Goal: Task Accomplishment & Management: Use online tool/utility

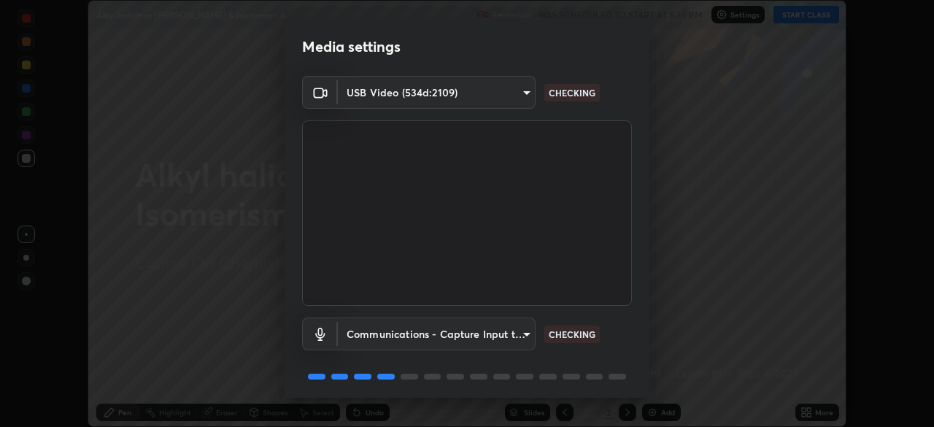
scroll to position [52, 0]
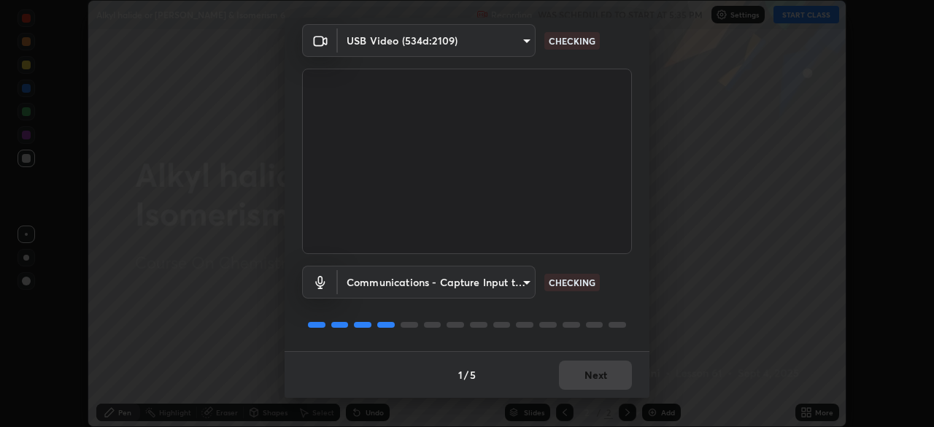
click at [584, 370] on div "1 / 5 Next" at bounding box center [467, 374] width 365 height 47
click at [579, 376] on div "1 / 5 Next" at bounding box center [467, 374] width 365 height 47
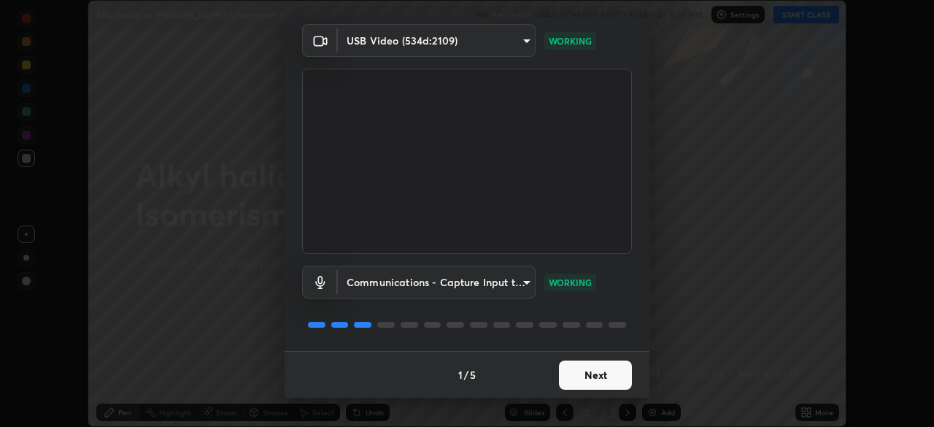
click at [578, 376] on button "Next" at bounding box center [595, 374] width 73 height 29
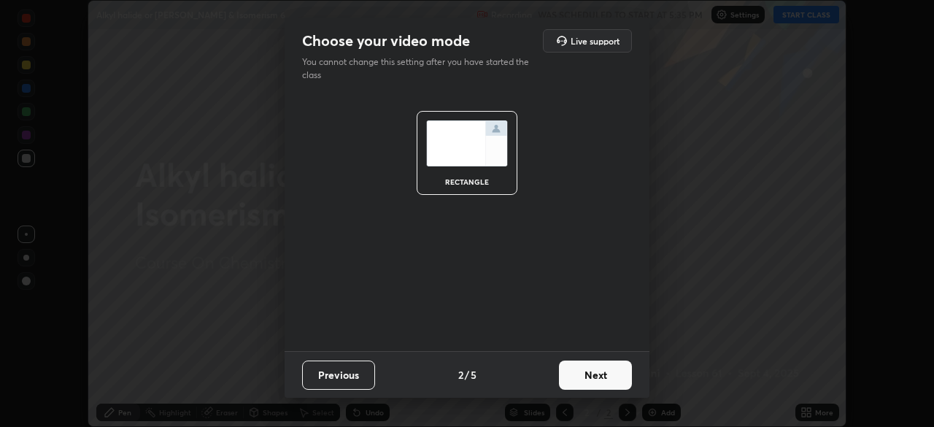
scroll to position [0, 0]
click at [578, 383] on button "Next" at bounding box center [595, 374] width 73 height 29
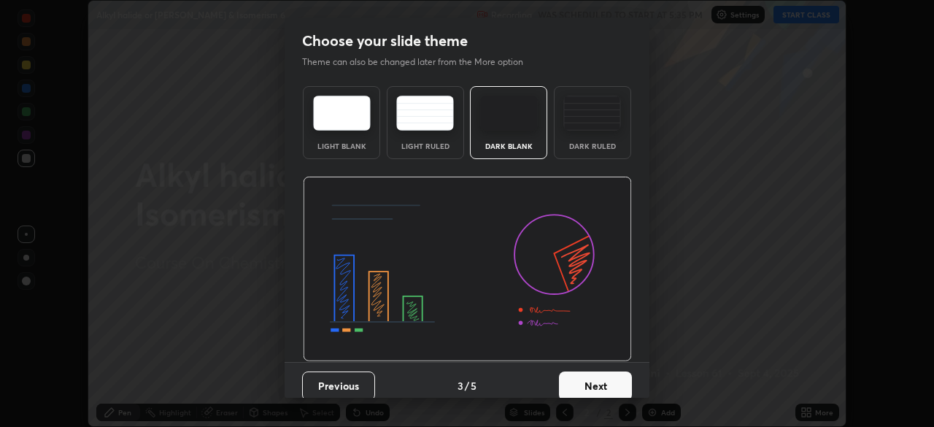
click at [579, 382] on button "Next" at bounding box center [595, 385] width 73 height 29
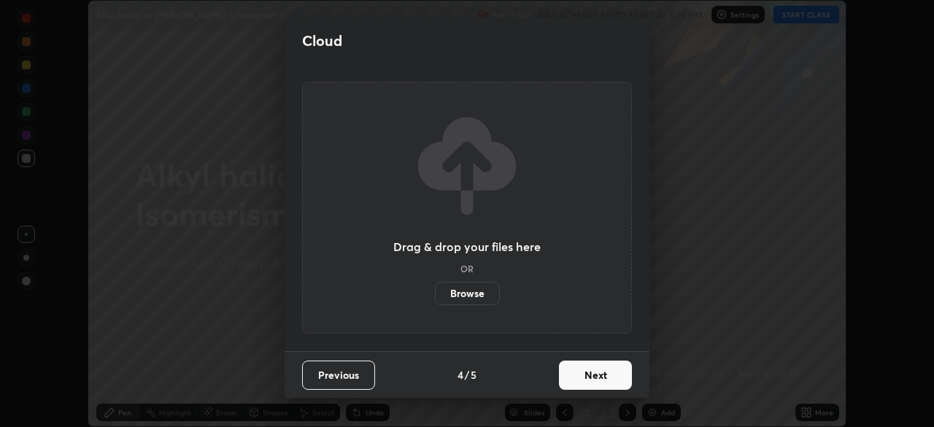
click at [579, 382] on button "Next" at bounding box center [595, 374] width 73 height 29
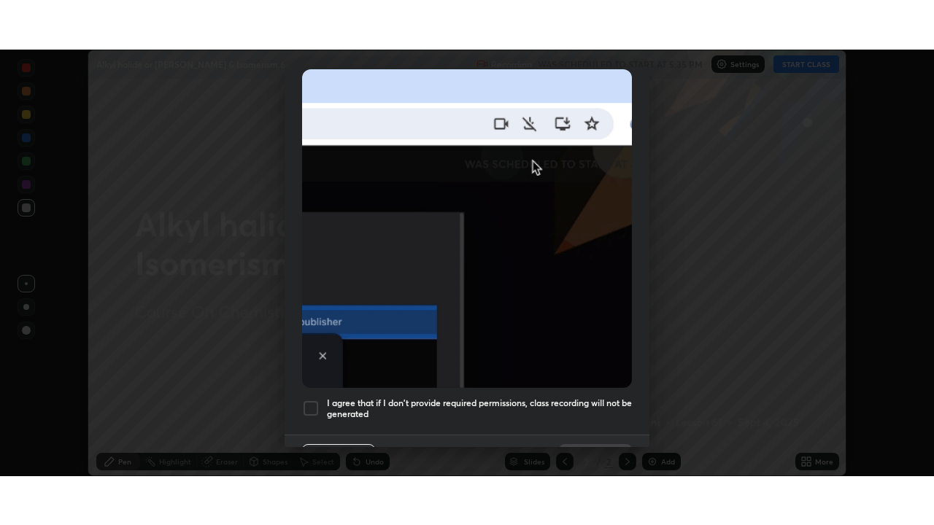
scroll to position [350, 0]
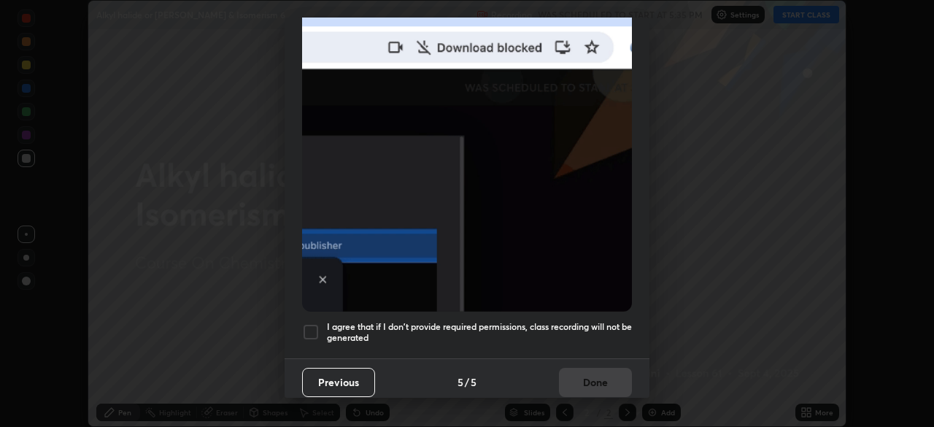
click at [579, 321] on h5 "I agree that if I don't provide required permissions, class recording will not …" at bounding box center [479, 332] width 305 height 23
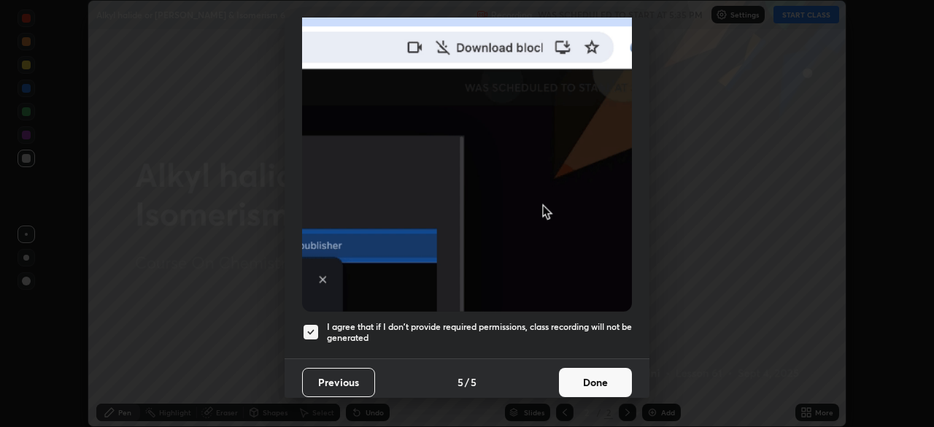
click at [576, 377] on button "Done" at bounding box center [595, 382] width 73 height 29
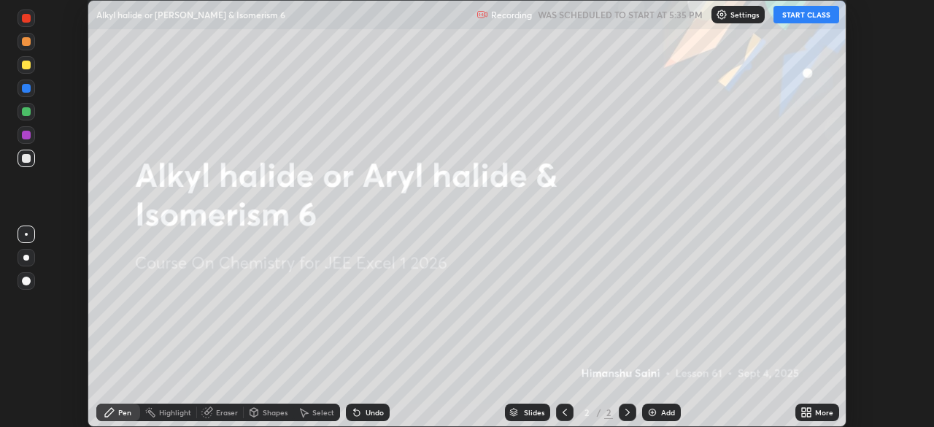
click at [811, 412] on icon at bounding box center [806, 412] width 12 height 12
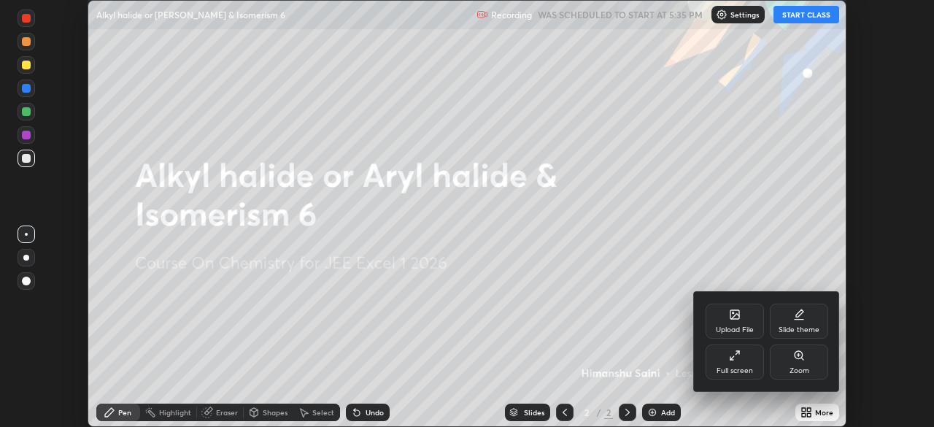
click at [742, 360] on div "Full screen" at bounding box center [735, 361] width 58 height 35
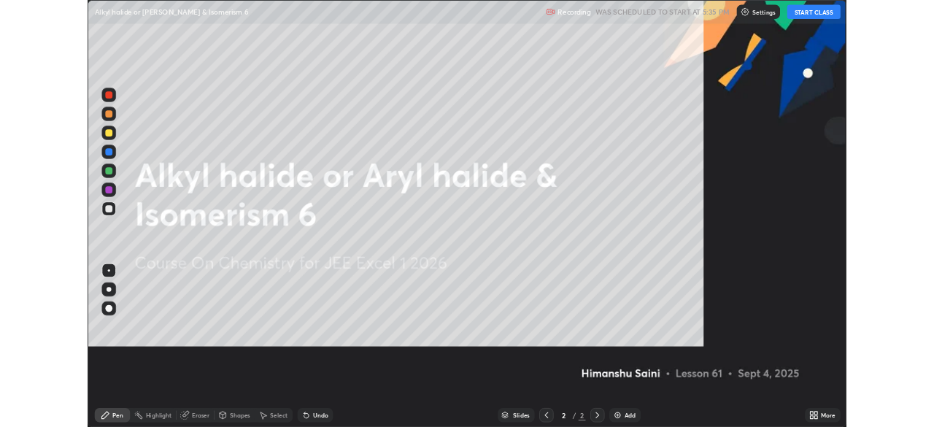
scroll to position [525, 934]
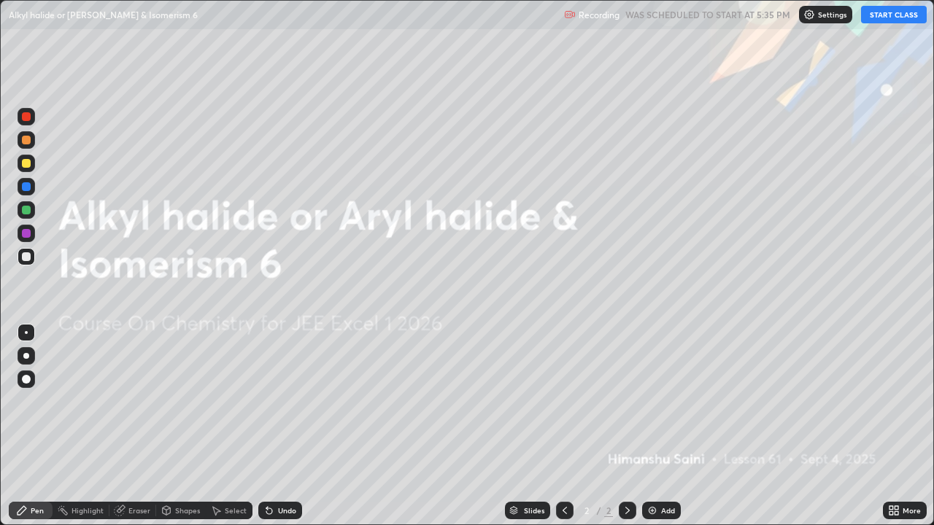
click at [904, 20] on button "START CLASS" at bounding box center [894, 15] width 66 height 18
click at [25, 379] on div at bounding box center [26, 379] width 9 height 9
click at [668, 426] on div "Add" at bounding box center [668, 510] width 14 height 7
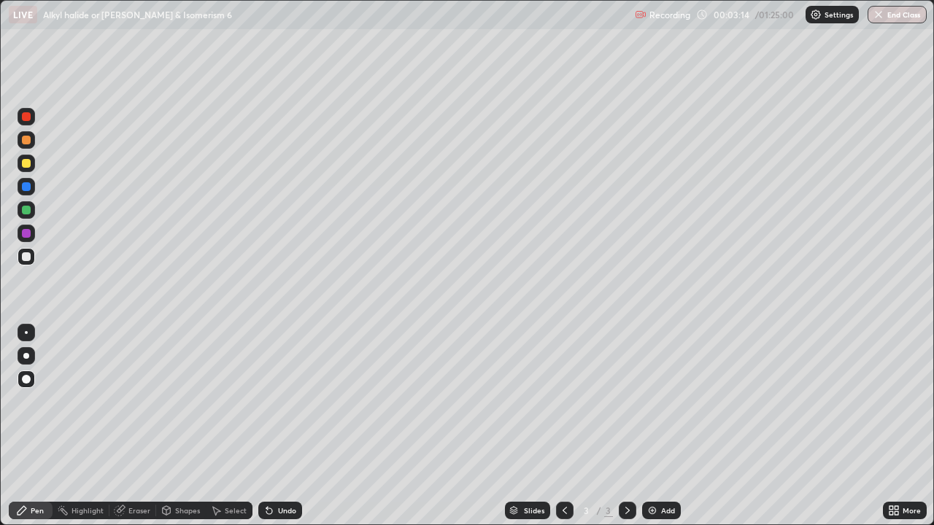
click at [23, 171] on div at bounding box center [27, 164] width 18 height 18
click at [287, 426] on div "Undo" at bounding box center [287, 510] width 18 height 7
click at [284, 426] on div "Undo" at bounding box center [287, 510] width 18 height 7
click at [282, 426] on div "Undo" at bounding box center [280, 511] width 44 height 18
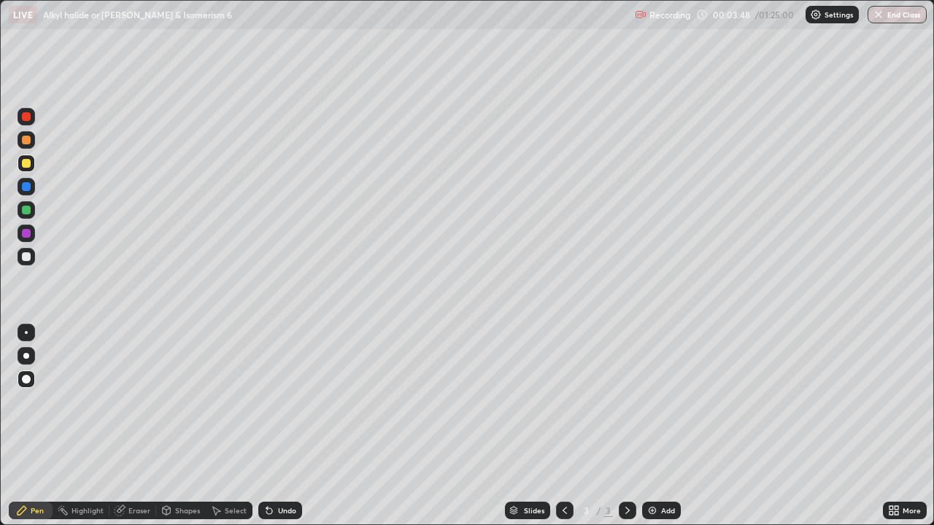
click at [21, 262] on div at bounding box center [27, 257] width 18 height 18
click at [142, 426] on div "Eraser" at bounding box center [139, 510] width 22 height 7
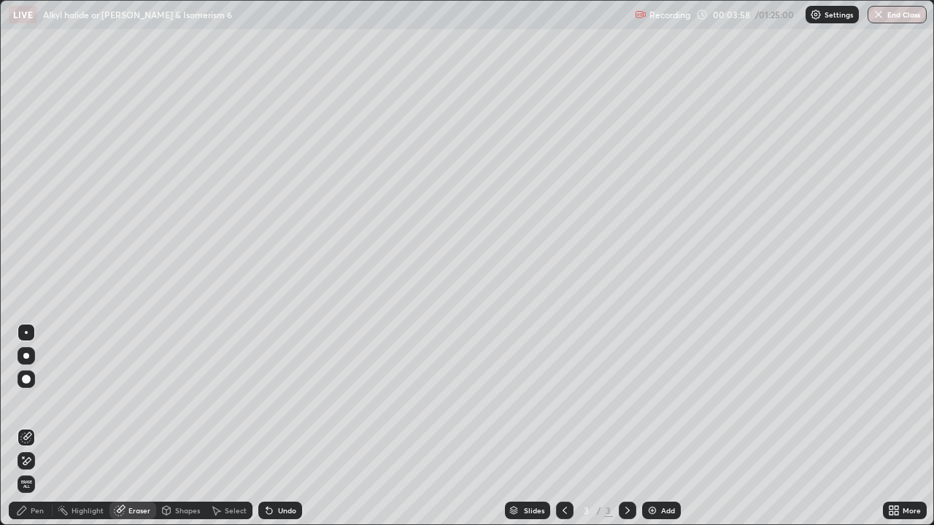
click at [36, 426] on div "Pen" at bounding box center [37, 510] width 13 height 7
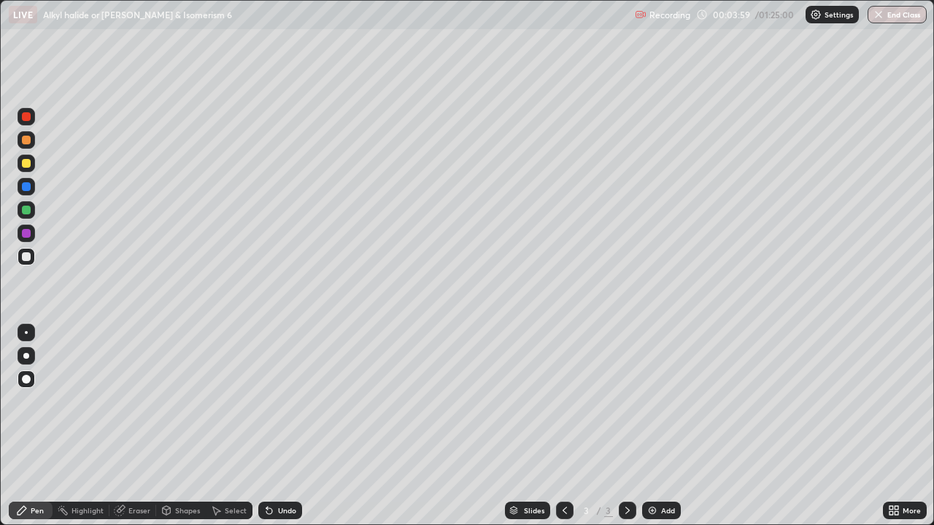
click at [24, 211] on div at bounding box center [26, 210] width 9 height 9
click at [127, 426] on div "Eraser" at bounding box center [132, 511] width 47 height 18
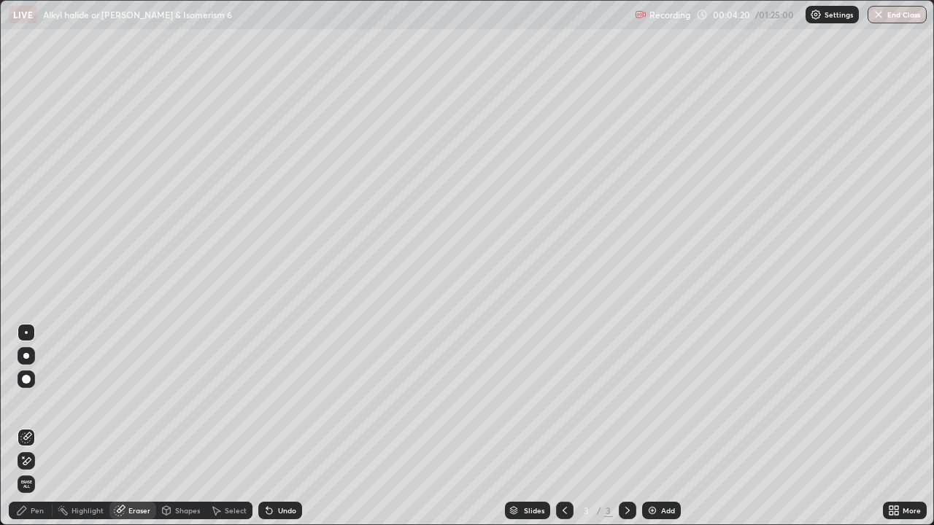
click at [38, 426] on div "Pen" at bounding box center [37, 510] width 13 height 7
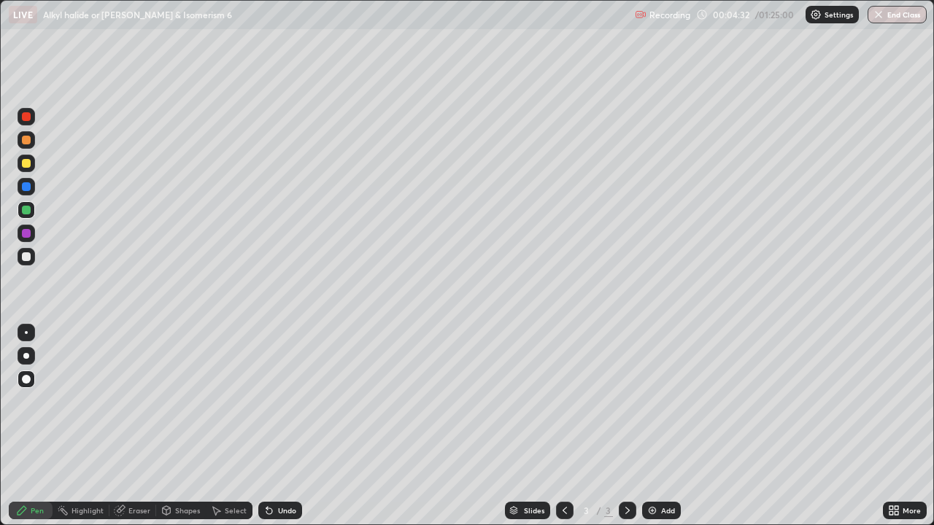
click at [26, 259] on div at bounding box center [26, 256] width 9 height 9
click at [39, 426] on div "Pen" at bounding box center [37, 510] width 13 height 7
click at [26, 260] on div at bounding box center [26, 256] width 9 height 9
click at [22, 234] on div at bounding box center [26, 233] width 9 height 9
click at [25, 210] on div at bounding box center [26, 210] width 9 height 9
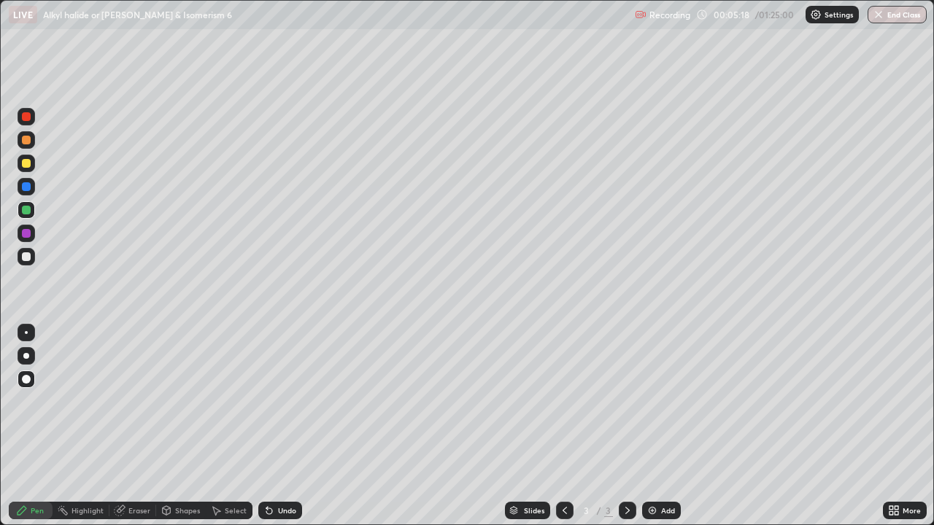
click at [24, 163] on div at bounding box center [26, 163] width 9 height 9
click at [22, 259] on div at bounding box center [26, 256] width 9 height 9
click at [18, 211] on div at bounding box center [27, 210] width 18 height 18
click at [20, 256] on div at bounding box center [27, 257] width 18 height 18
click at [556, 426] on div at bounding box center [565, 511] width 18 height 18
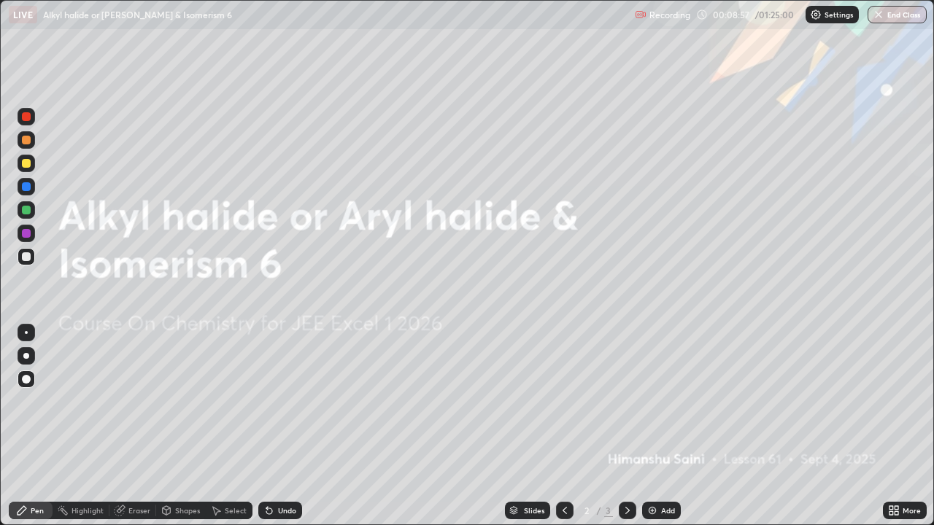
click at [623, 426] on div at bounding box center [628, 511] width 18 height 18
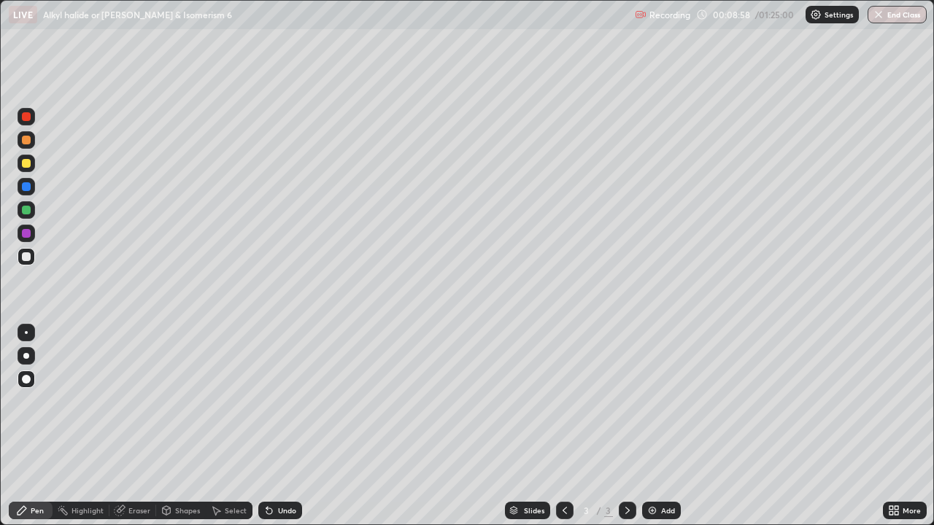
click at [656, 426] on img at bounding box center [653, 511] width 12 height 12
click at [565, 426] on icon at bounding box center [565, 511] width 12 height 12
click at [628, 426] on icon at bounding box center [628, 511] width 12 height 12
click at [565, 426] on icon at bounding box center [565, 511] width 12 height 12
click at [628, 426] on icon at bounding box center [628, 511] width 12 height 12
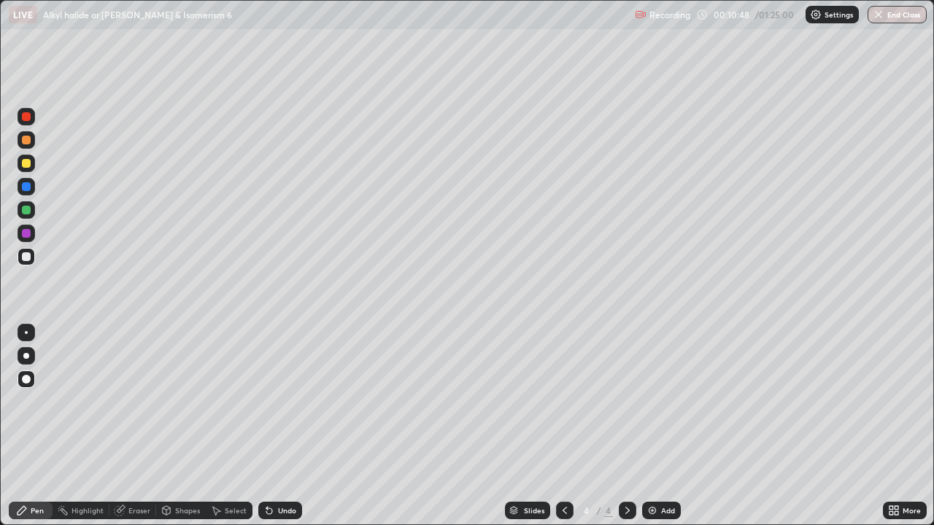
click at [26, 214] on div at bounding box center [26, 210] width 9 height 9
click at [31, 170] on div at bounding box center [27, 164] width 18 height 18
click at [26, 380] on div at bounding box center [26, 379] width 9 height 9
click at [559, 426] on icon at bounding box center [565, 511] width 12 height 12
click at [622, 426] on icon at bounding box center [628, 511] width 12 height 12
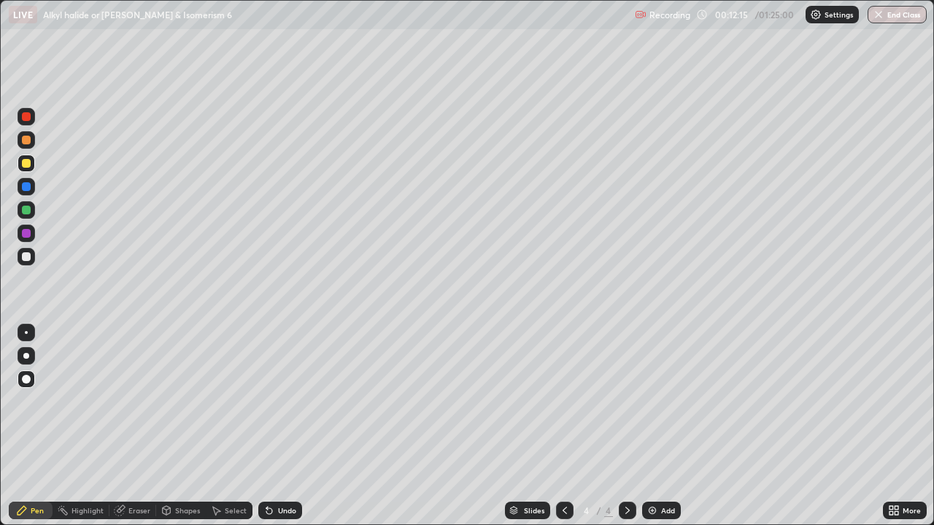
click at [662, 426] on div "Add" at bounding box center [668, 510] width 14 height 7
click at [37, 426] on div "Pen" at bounding box center [37, 510] width 13 height 7
click at [23, 161] on div at bounding box center [26, 163] width 9 height 9
click at [279, 426] on div "Undo" at bounding box center [280, 511] width 44 height 18
click at [278, 426] on div "Undo" at bounding box center [287, 510] width 18 height 7
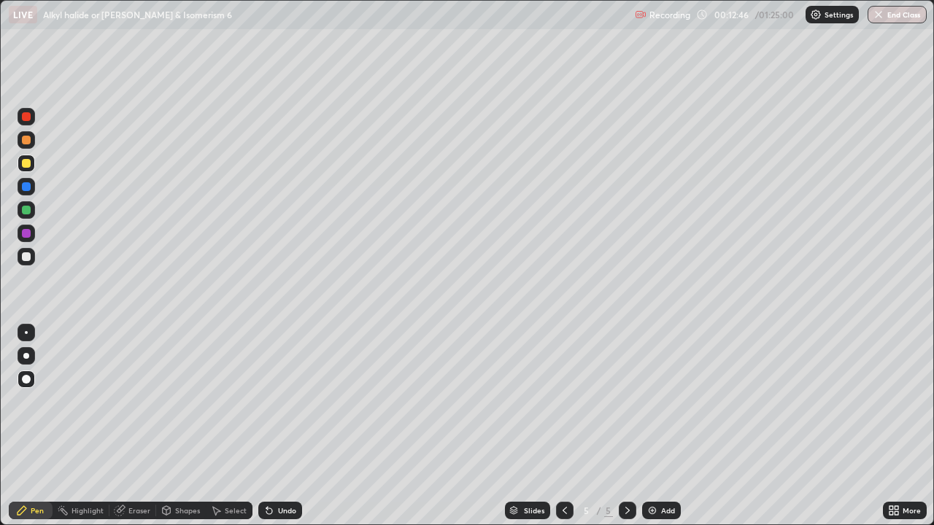
click at [28, 236] on div at bounding box center [26, 233] width 9 height 9
click at [26, 162] on div at bounding box center [26, 163] width 9 height 9
click at [28, 255] on div at bounding box center [26, 256] width 9 height 9
click at [25, 210] on div at bounding box center [26, 210] width 9 height 9
click at [269, 426] on icon at bounding box center [269, 511] width 12 height 12
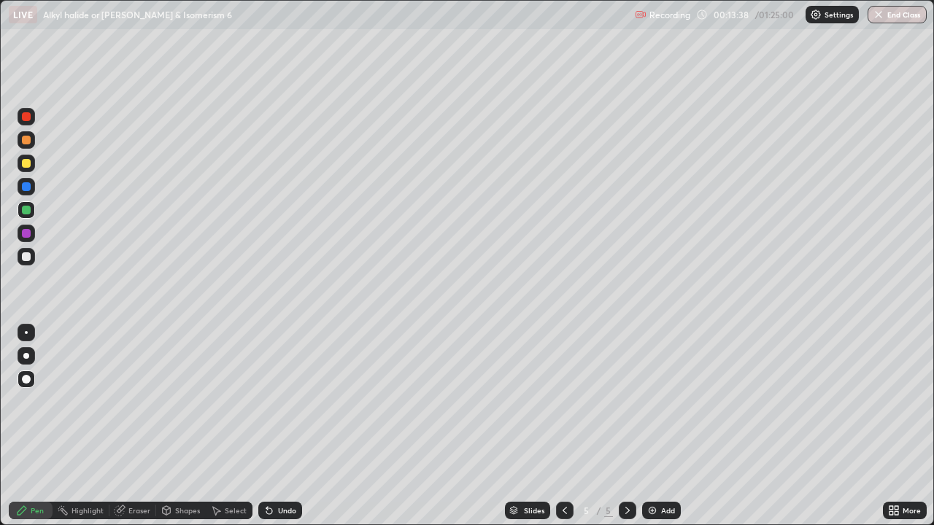
click at [267, 426] on icon at bounding box center [269, 512] width 6 height 6
click at [268, 426] on icon at bounding box center [269, 511] width 12 height 12
click at [278, 426] on div "Undo" at bounding box center [287, 510] width 18 height 7
click at [22, 259] on div at bounding box center [26, 256] width 9 height 9
click at [26, 207] on div at bounding box center [26, 210] width 9 height 9
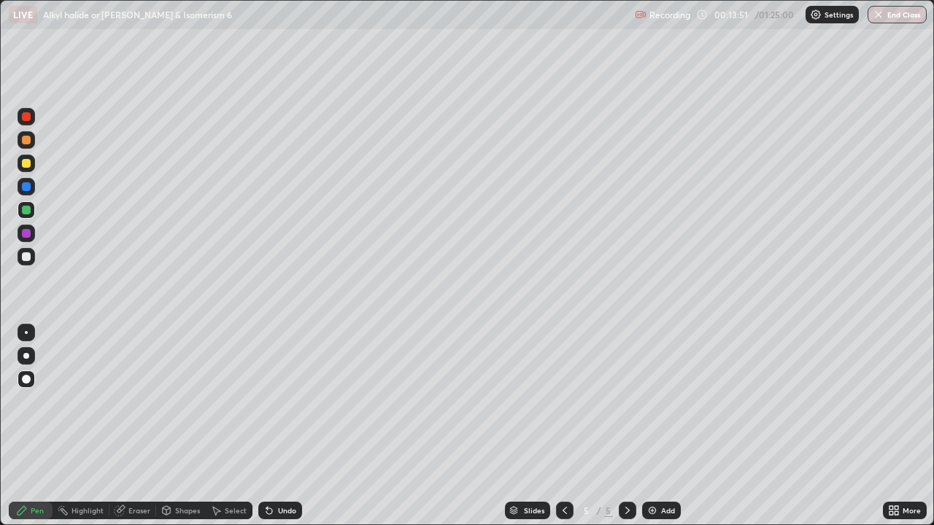
click at [28, 188] on div at bounding box center [26, 186] width 9 height 9
click at [281, 426] on div "Undo" at bounding box center [287, 510] width 18 height 7
click at [278, 426] on div "Undo" at bounding box center [287, 510] width 18 height 7
click at [25, 212] on div at bounding box center [26, 210] width 9 height 9
click at [275, 426] on div "Undo" at bounding box center [280, 511] width 44 height 18
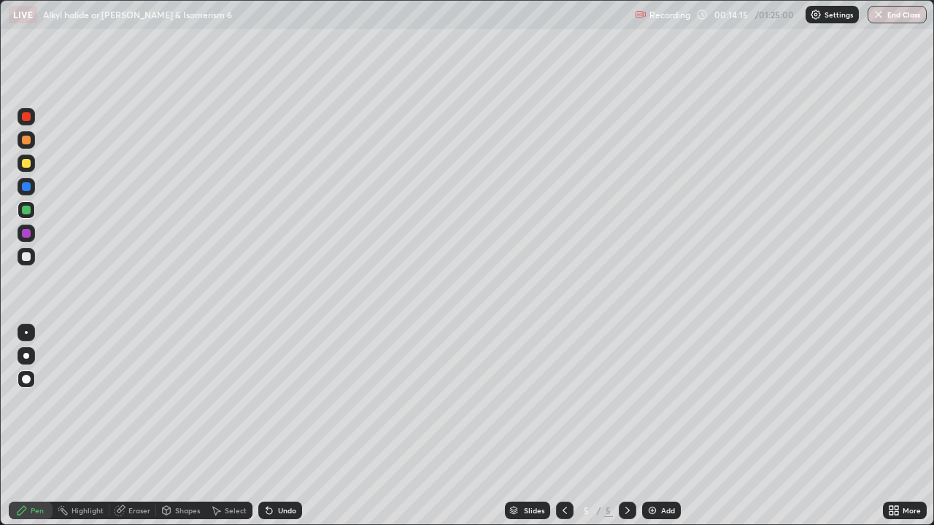
click at [26, 140] on div at bounding box center [26, 140] width 9 height 9
click at [286, 426] on div "Undo" at bounding box center [287, 510] width 18 height 7
click at [22, 214] on div at bounding box center [27, 210] width 18 height 18
click at [27, 164] on div at bounding box center [26, 163] width 9 height 9
click at [26, 209] on div at bounding box center [26, 210] width 9 height 9
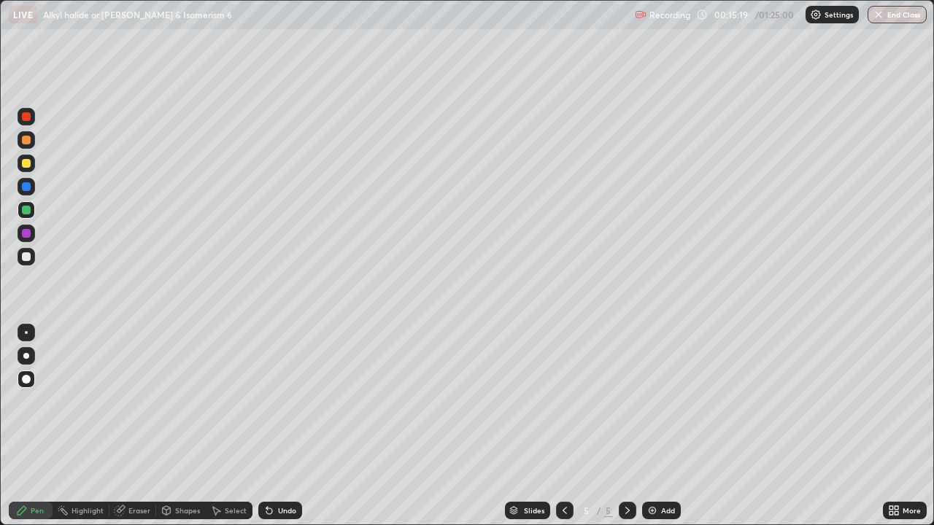
click at [275, 426] on div "Undo" at bounding box center [280, 511] width 44 height 18
click at [24, 165] on div at bounding box center [26, 163] width 9 height 9
click at [280, 426] on div "Undo" at bounding box center [287, 510] width 18 height 7
click at [26, 256] on div at bounding box center [26, 256] width 9 height 9
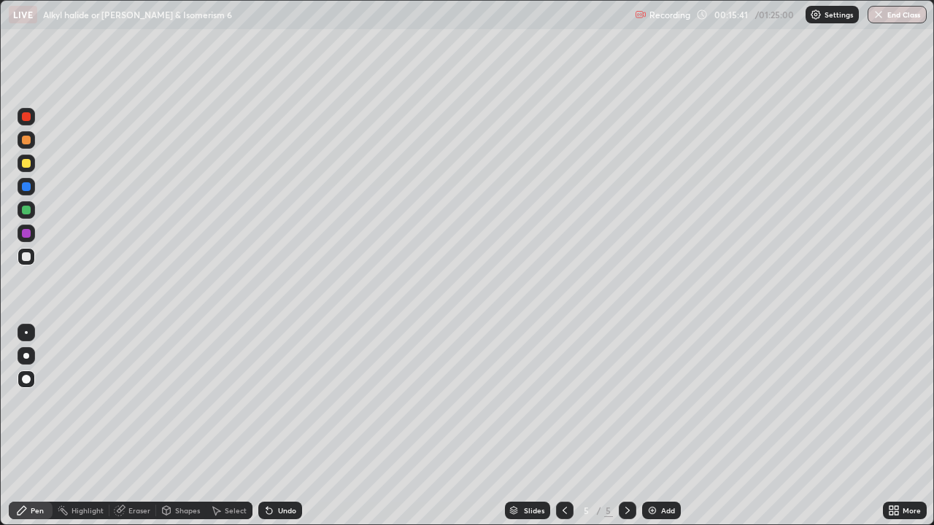
click at [136, 426] on div "Eraser" at bounding box center [139, 510] width 22 height 7
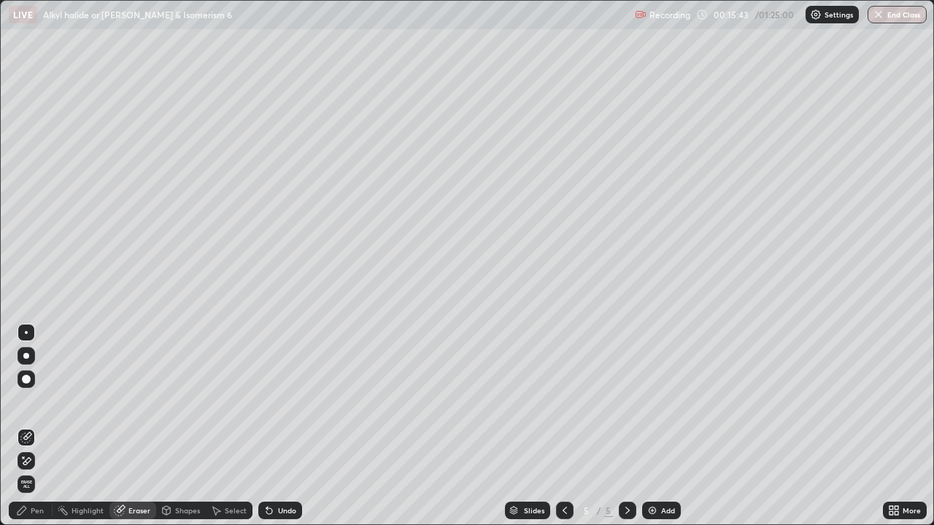
click at [39, 426] on div "Pen" at bounding box center [37, 510] width 13 height 7
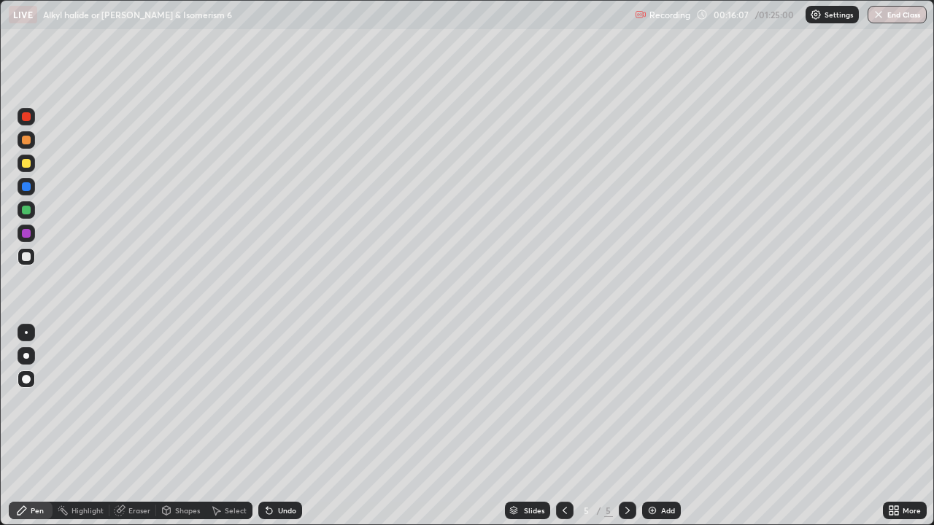
click at [29, 236] on div at bounding box center [26, 233] width 9 height 9
click at [279, 426] on div "Undo" at bounding box center [287, 510] width 18 height 7
click at [286, 426] on div "Undo" at bounding box center [280, 511] width 44 height 18
click at [26, 211] on div at bounding box center [26, 210] width 9 height 9
click at [28, 259] on div at bounding box center [26, 256] width 9 height 9
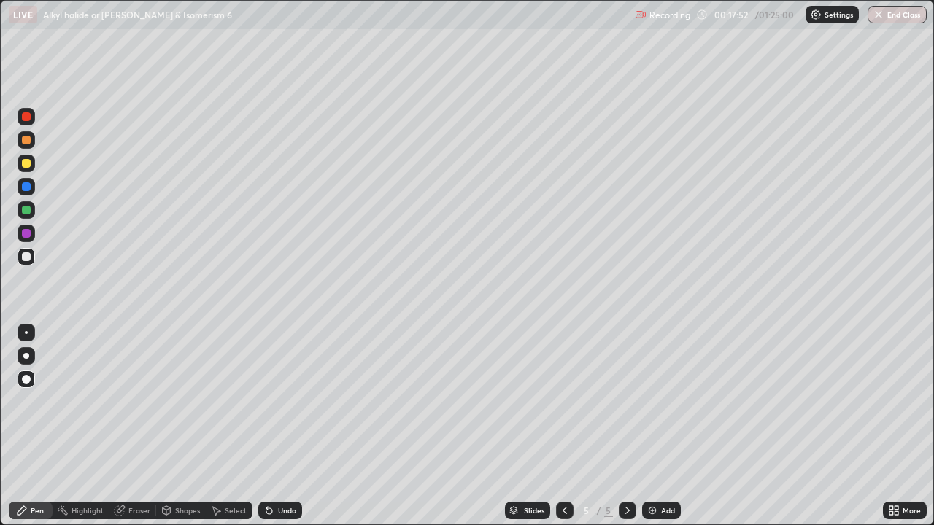
click at [26, 163] on div at bounding box center [26, 163] width 9 height 9
click at [663, 426] on div "Add" at bounding box center [668, 510] width 14 height 7
click at [28, 426] on div "Pen" at bounding box center [31, 511] width 44 height 18
click at [557, 426] on div at bounding box center [565, 511] width 18 height 18
click at [632, 426] on div at bounding box center [628, 511] width 18 height 18
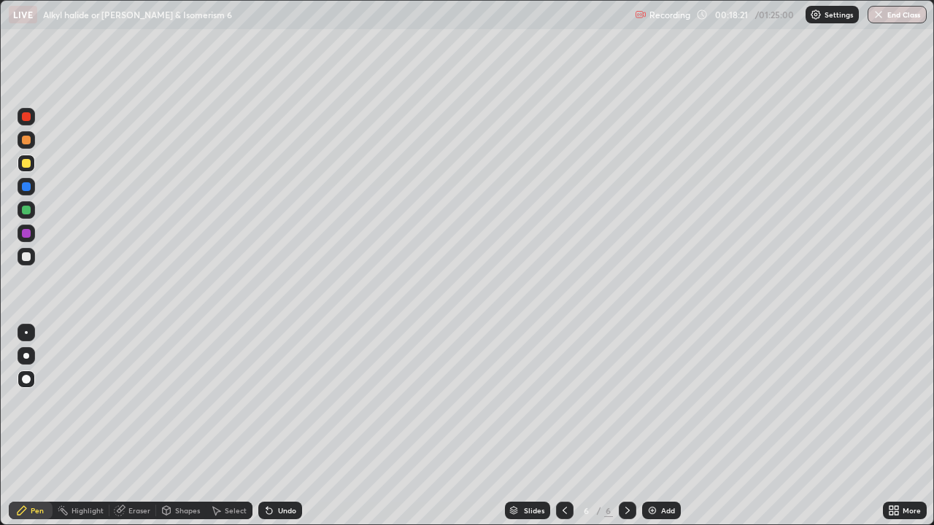
click at [279, 426] on div "Undo" at bounding box center [287, 510] width 18 height 7
click at [285, 426] on div "Undo" at bounding box center [287, 510] width 18 height 7
click at [279, 426] on div "Undo" at bounding box center [287, 510] width 18 height 7
click at [557, 426] on div at bounding box center [565, 511] width 18 height 18
click at [624, 426] on icon at bounding box center [628, 511] width 12 height 12
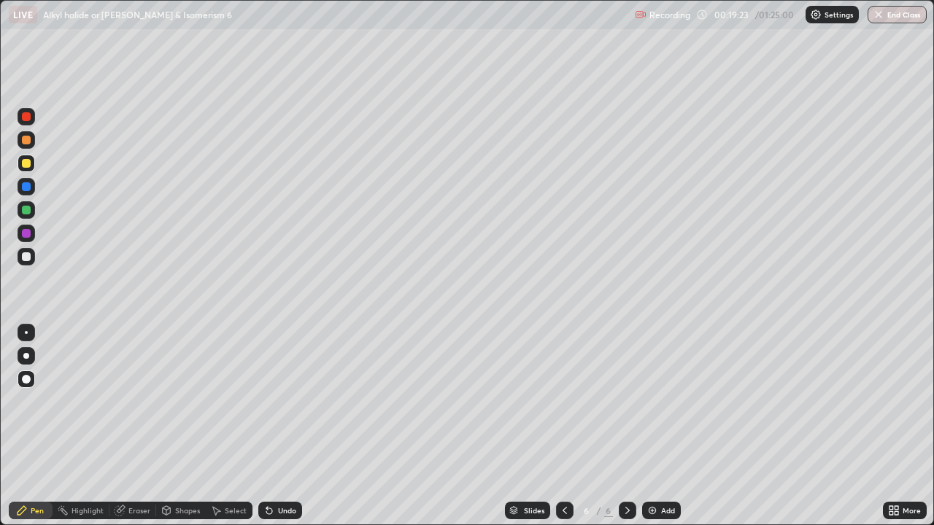
click at [278, 426] on div "Undo" at bounding box center [287, 510] width 18 height 7
click at [563, 426] on icon at bounding box center [565, 511] width 12 height 12
click at [626, 426] on icon at bounding box center [627, 510] width 4 height 7
click at [27, 187] on div at bounding box center [26, 186] width 9 height 9
click at [630, 426] on icon at bounding box center [628, 511] width 12 height 12
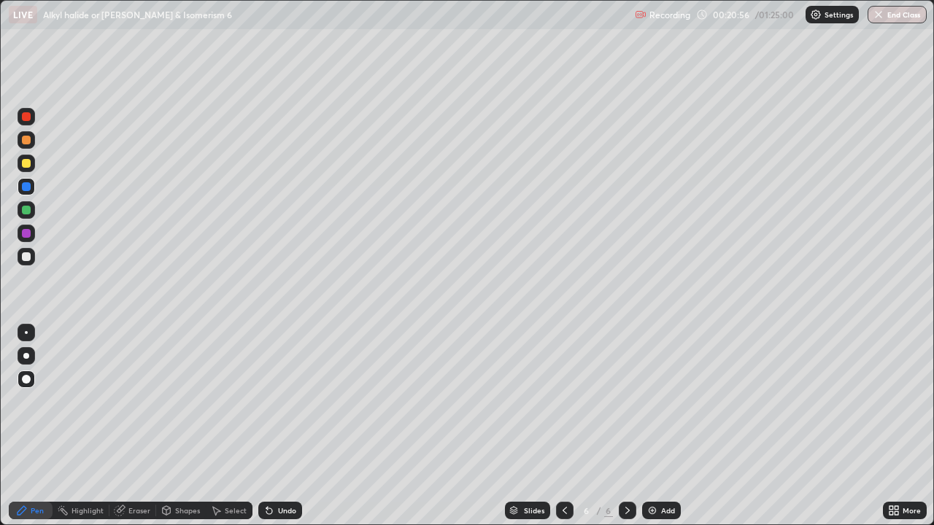
click at [661, 426] on div "Add" at bounding box center [668, 510] width 14 height 7
click at [27, 257] on div at bounding box center [26, 256] width 9 height 9
click at [31, 255] on div at bounding box center [27, 257] width 18 height 18
click at [23, 235] on div at bounding box center [26, 233] width 9 height 9
click at [28, 255] on div at bounding box center [26, 256] width 9 height 9
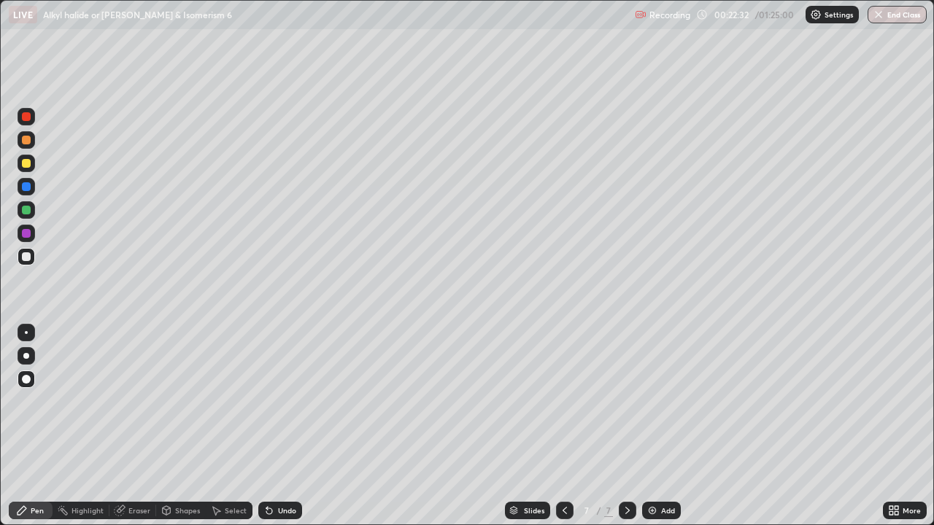
click at [564, 426] on icon at bounding box center [565, 510] width 4 height 7
click at [563, 426] on icon at bounding box center [565, 511] width 12 height 12
click at [624, 426] on div at bounding box center [628, 510] width 18 height 29
click at [626, 426] on icon at bounding box center [628, 511] width 12 height 12
click at [625, 426] on icon at bounding box center [628, 511] width 12 height 12
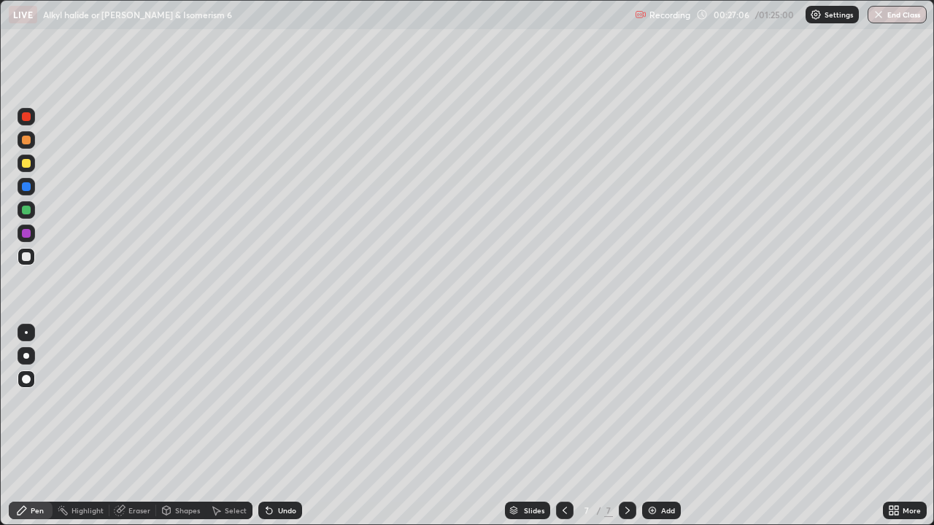
click at [667, 426] on div "Add" at bounding box center [668, 510] width 14 height 7
click at [33, 426] on div "Pen" at bounding box center [37, 510] width 13 height 7
click at [25, 210] on div at bounding box center [26, 210] width 9 height 9
click at [25, 165] on div at bounding box center [26, 163] width 9 height 9
click at [564, 426] on icon at bounding box center [565, 510] width 4 height 7
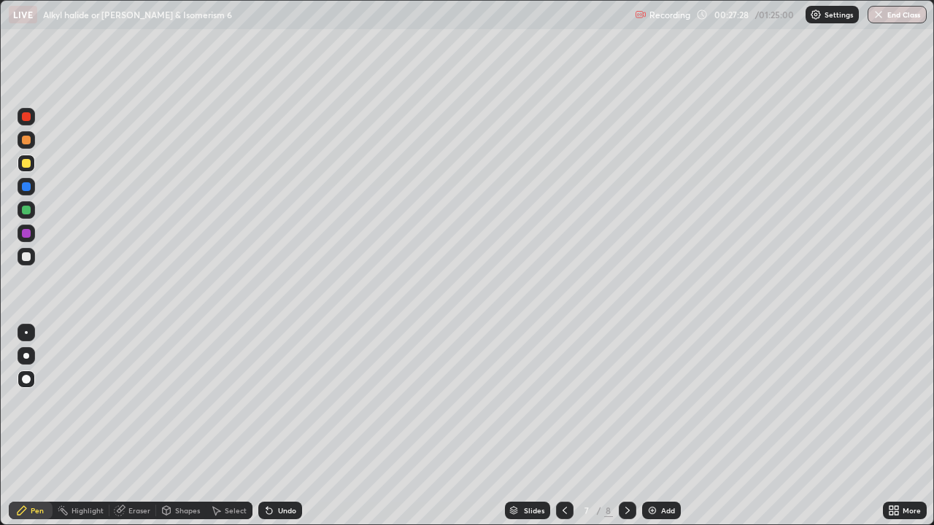
click at [563, 426] on icon at bounding box center [565, 511] width 12 height 12
click at [560, 426] on icon at bounding box center [565, 511] width 12 height 12
click at [628, 426] on icon at bounding box center [628, 511] width 12 height 12
click at [626, 426] on icon at bounding box center [628, 511] width 12 height 12
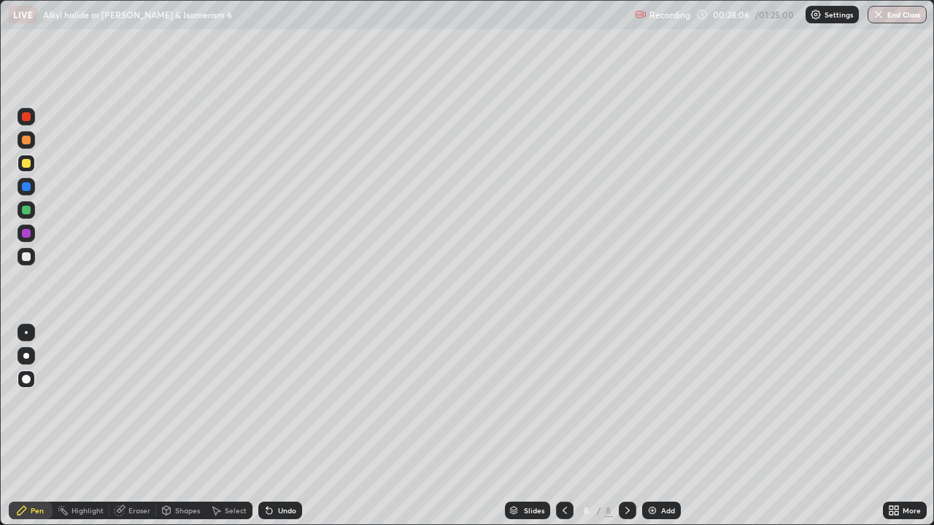
click at [26, 426] on icon at bounding box center [22, 511] width 12 height 12
click at [25, 259] on div at bounding box center [26, 256] width 9 height 9
click at [282, 426] on div "Undo" at bounding box center [287, 510] width 18 height 7
click at [28, 233] on div at bounding box center [26, 233] width 9 height 9
click at [652, 426] on img at bounding box center [653, 511] width 12 height 12
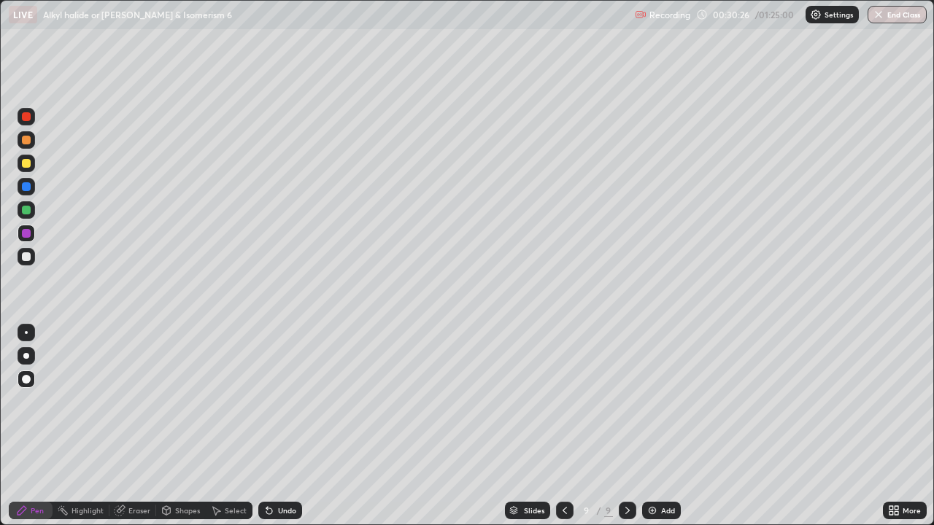
click at [30, 163] on div at bounding box center [26, 163] width 9 height 9
click at [27, 257] on div at bounding box center [26, 256] width 9 height 9
click at [561, 426] on div at bounding box center [565, 511] width 18 height 18
click at [564, 426] on icon at bounding box center [565, 511] width 12 height 12
click at [626, 426] on icon at bounding box center [628, 511] width 12 height 12
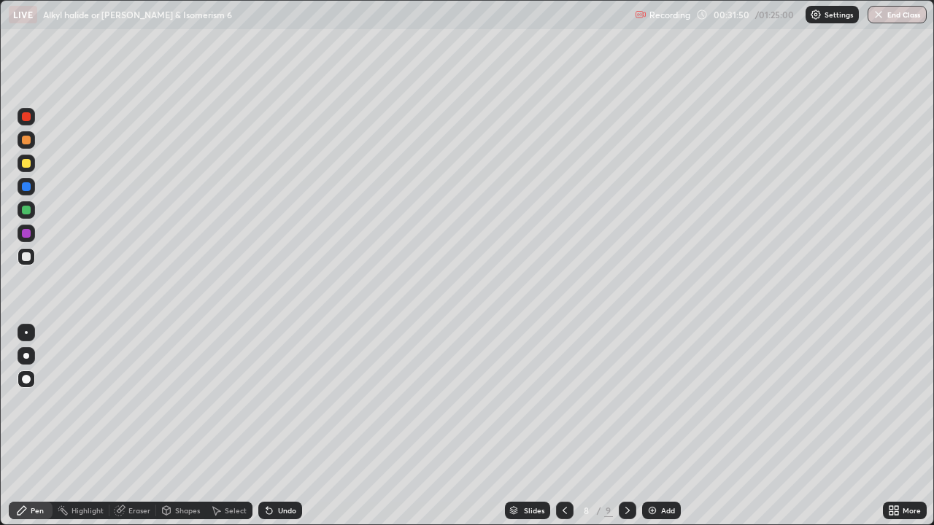
click at [626, 426] on icon at bounding box center [628, 511] width 12 height 12
click at [22, 231] on div at bounding box center [26, 233] width 9 height 9
click at [655, 426] on img at bounding box center [653, 511] width 12 height 12
click at [175, 426] on div "Shapes" at bounding box center [187, 510] width 25 height 7
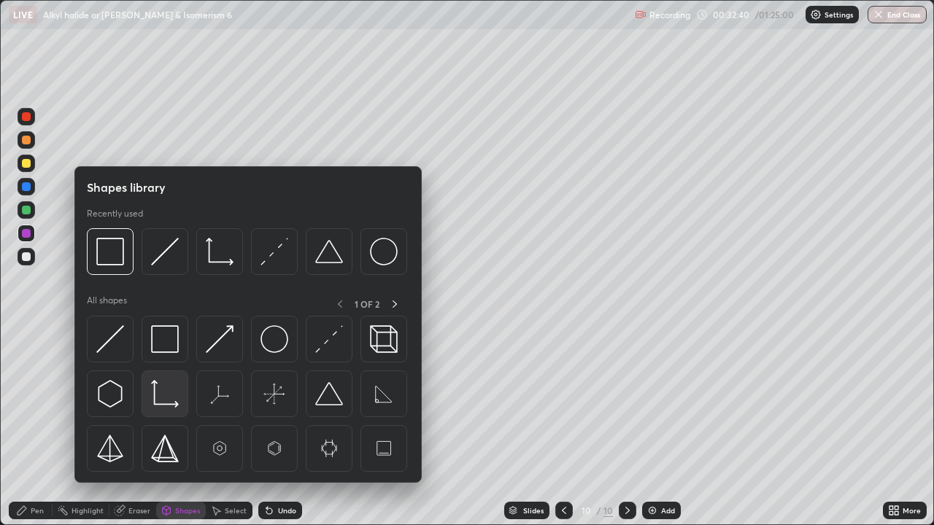
click at [155, 399] on img at bounding box center [165, 394] width 28 height 28
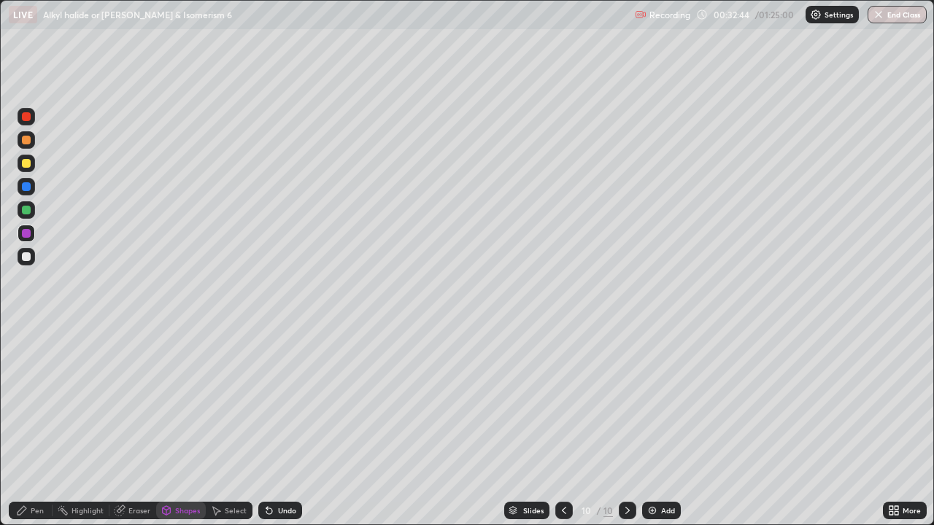
click at [40, 426] on div "Pen" at bounding box center [31, 511] width 44 height 18
click at [19, 255] on div at bounding box center [27, 257] width 18 height 18
click at [32, 233] on div at bounding box center [27, 234] width 18 height 18
click at [26, 207] on div at bounding box center [26, 210] width 9 height 9
click at [563, 426] on icon at bounding box center [564, 511] width 12 height 12
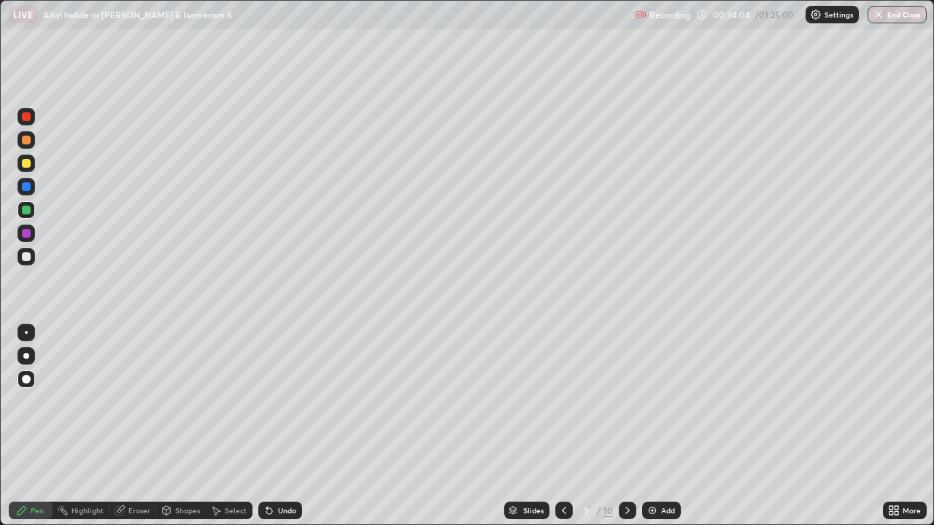
click at [563, 426] on icon at bounding box center [564, 510] width 4 height 7
click at [564, 426] on icon at bounding box center [564, 511] width 12 height 12
click at [565, 426] on icon at bounding box center [564, 511] width 12 height 12
click at [563, 426] on icon at bounding box center [564, 511] width 12 height 12
click at [27, 163] on div at bounding box center [26, 163] width 9 height 9
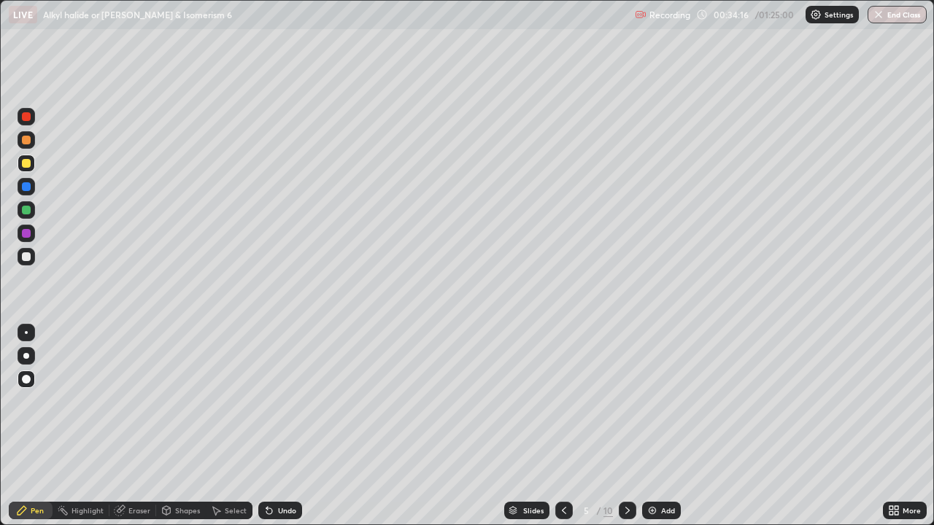
click at [629, 426] on icon at bounding box center [628, 511] width 12 height 12
click at [625, 426] on div at bounding box center [628, 511] width 18 height 18
click at [623, 426] on icon at bounding box center [628, 511] width 12 height 12
click at [628, 426] on icon at bounding box center [628, 511] width 12 height 12
click at [626, 426] on icon at bounding box center [628, 511] width 12 height 12
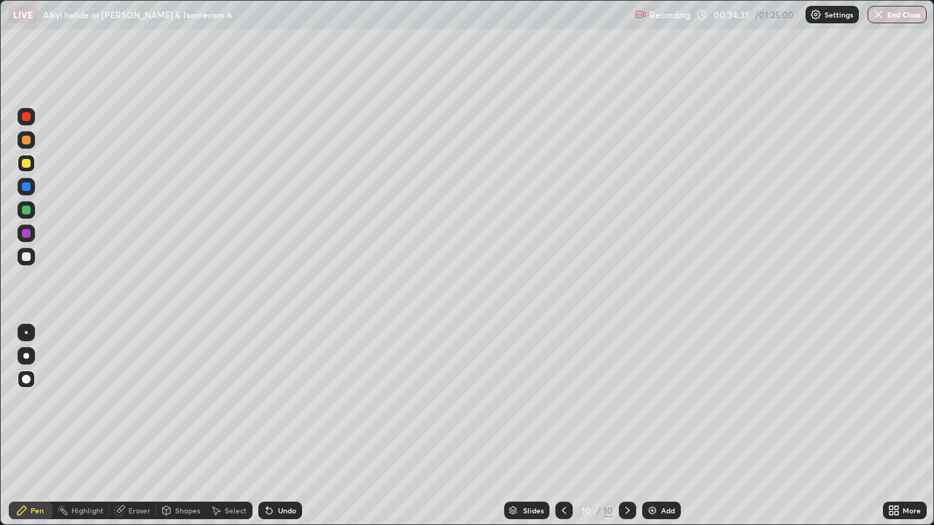
click at [282, 426] on div "Undo" at bounding box center [287, 510] width 18 height 7
click at [283, 426] on div "Undo" at bounding box center [280, 511] width 44 height 18
click at [26, 211] on div at bounding box center [26, 210] width 9 height 9
click at [275, 426] on div "Undo" at bounding box center [280, 511] width 44 height 18
click at [279, 426] on div "Undo" at bounding box center [287, 510] width 18 height 7
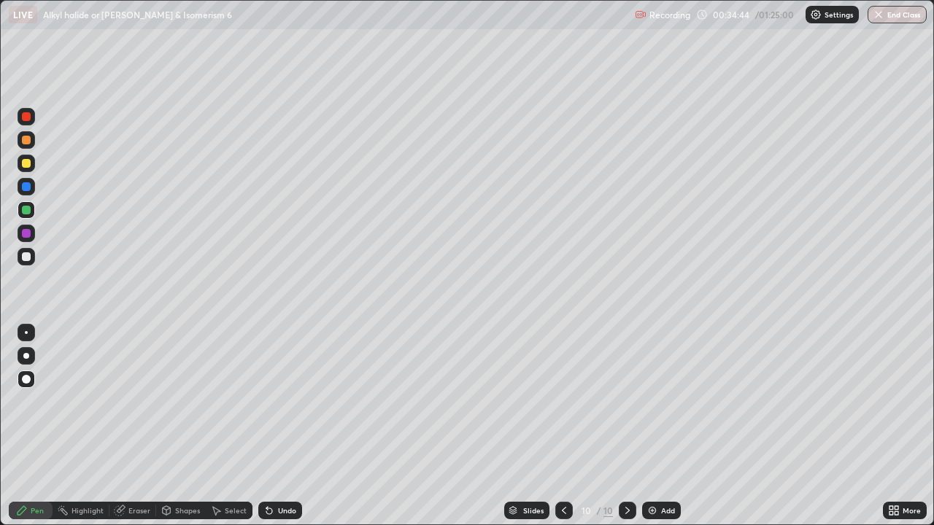
click at [280, 426] on div "Undo" at bounding box center [287, 510] width 18 height 7
click at [278, 426] on div "Undo" at bounding box center [287, 510] width 18 height 7
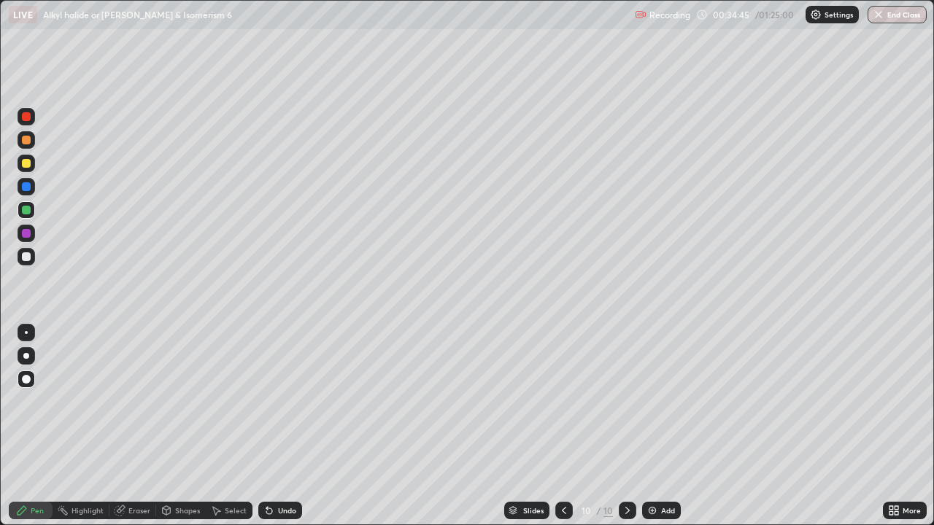
click at [278, 426] on div "Undo" at bounding box center [287, 510] width 18 height 7
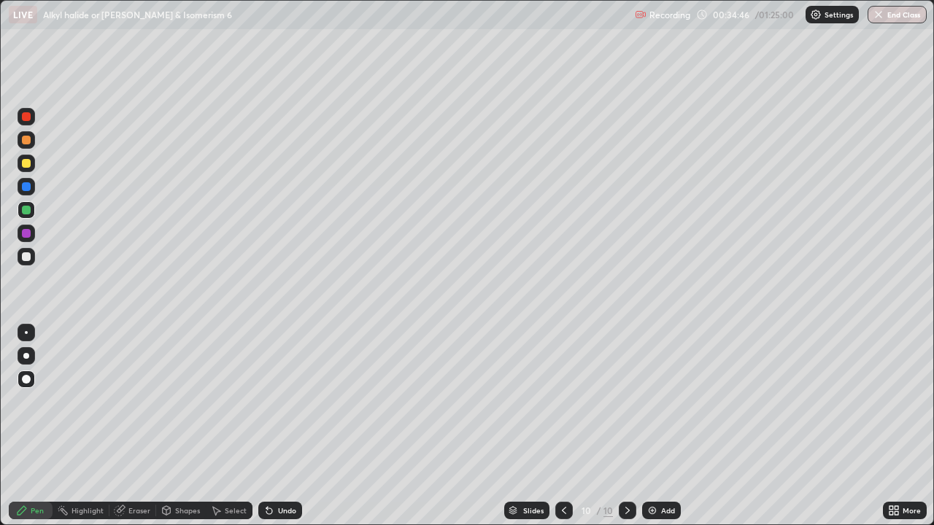
click at [278, 426] on div "Undo" at bounding box center [287, 510] width 18 height 7
click at [24, 261] on div at bounding box center [27, 257] width 18 height 18
click at [281, 426] on div "Undo" at bounding box center [287, 510] width 18 height 7
click at [24, 166] on div at bounding box center [26, 163] width 9 height 9
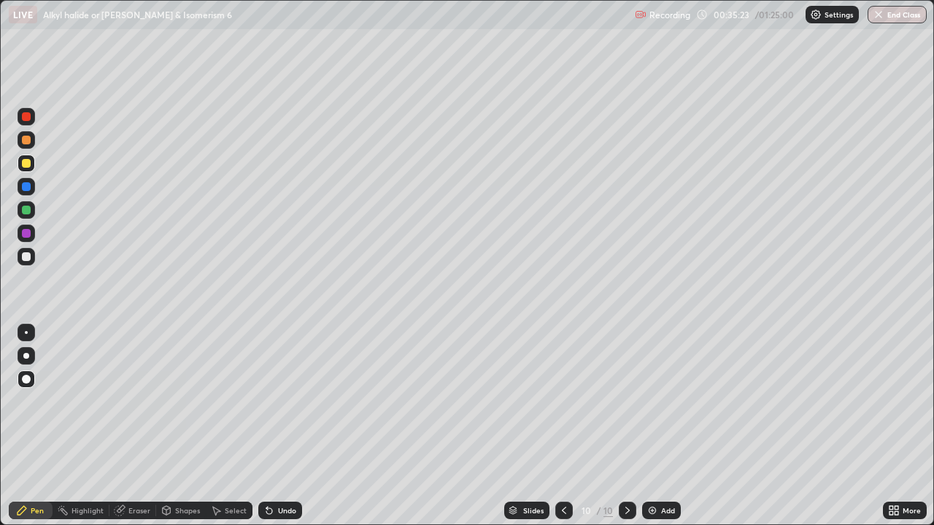
click at [279, 426] on div "Undo" at bounding box center [287, 510] width 18 height 7
click at [282, 426] on div "Undo" at bounding box center [287, 510] width 18 height 7
click at [658, 426] on div "Add" at bounding box center [661, 511] width 39 height 18
click at [20, 255] on div at bounding box center [27, 257] width 18 height 18
click at [24, 164] on div at bounding box center [26, 163] width 9 height 9
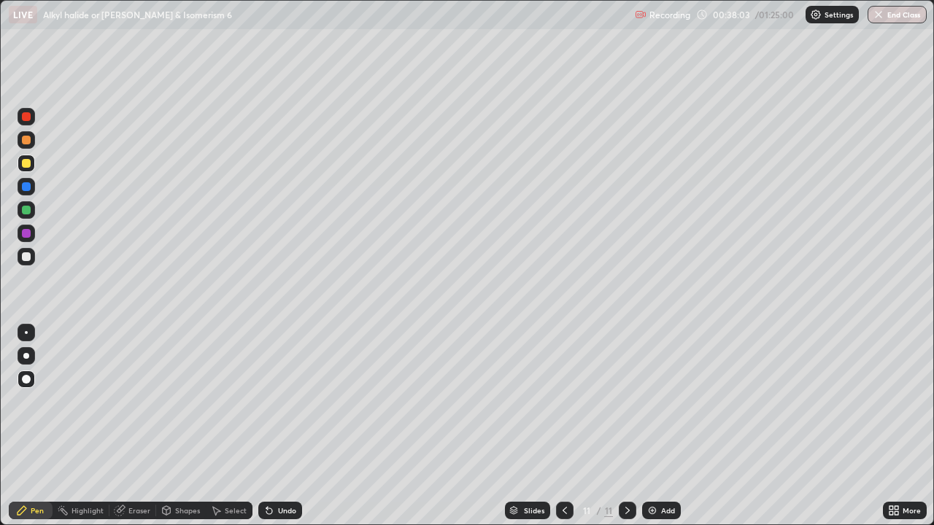
click at [282, 426] on div "Undo" at bounding box center [287, 510] width 18 height 7
click at [25, 164] on div at bounding box center [26, 163] width 9 height 9
click at [283, 426] on div "Undo" at bounding box center [287, 510] width 18 height 7
click at [651, 426] on img at bounding box center [653, 511] width 12 height 12
click at [19, 258] on div at bounding box center [27, 257] width 18 height 18
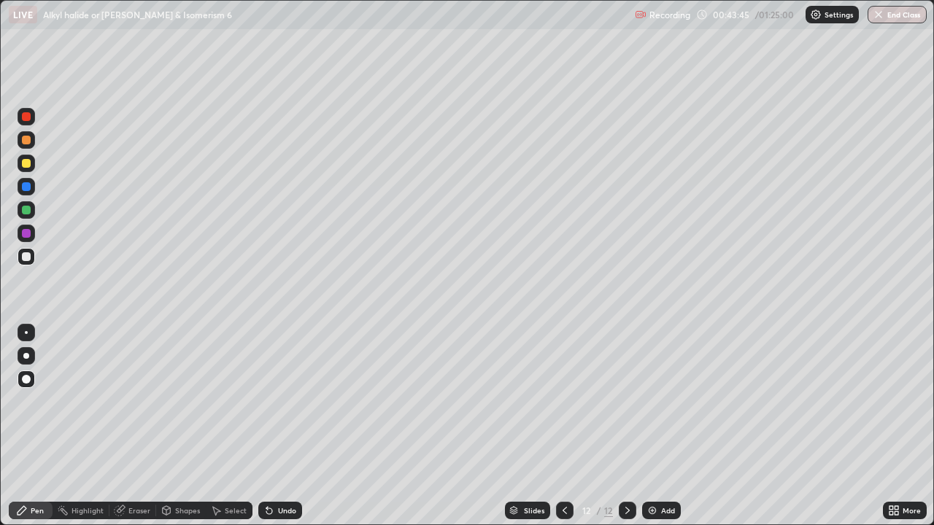
click at [26, 163] on div at bounding box center [26, 163] width 9 height 9
click at [290, 426] on div "Undo" at bounding box center [287, 510] width 18 height 7
click at [26, 257] on div at bounding box center [26, 256] width 9 height 9
click at [653, 426] on img at bounding box center [653, 511] width 12 height 12
click at [292, 426] on div "Undo" at bounding box center [287, 510] width 18 height 7
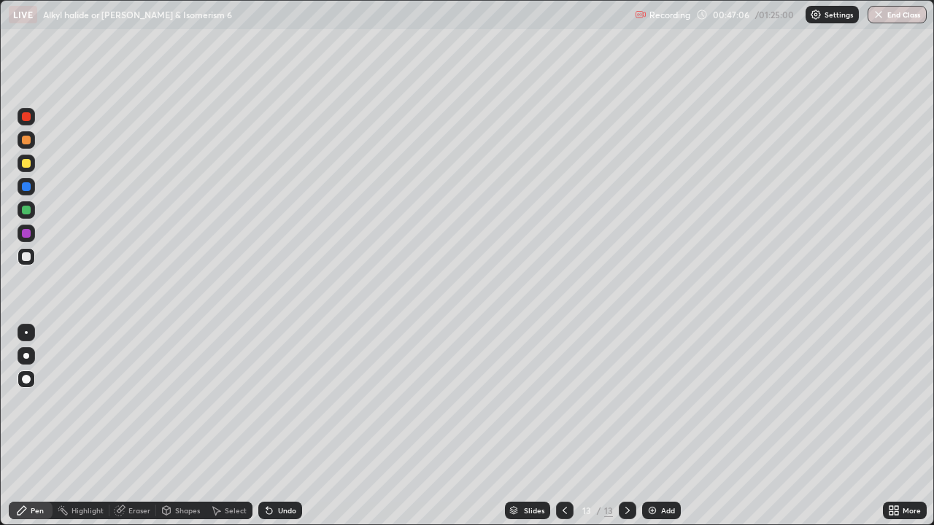
click at [24, 234] on div at bounding box center [26, 233] width 9 height 9
click at [24, 188] on div at bounding box center [26, 186] width 9 height 9
click at [23, 190] on div at bounding box center [26, 186] width 9 height 9
click at [663, 426] on div "Add" at bounding box center [668, 510] width 14 height 7
click at [23, 162] on div at bounding box center [26, 163] width 9 height 9
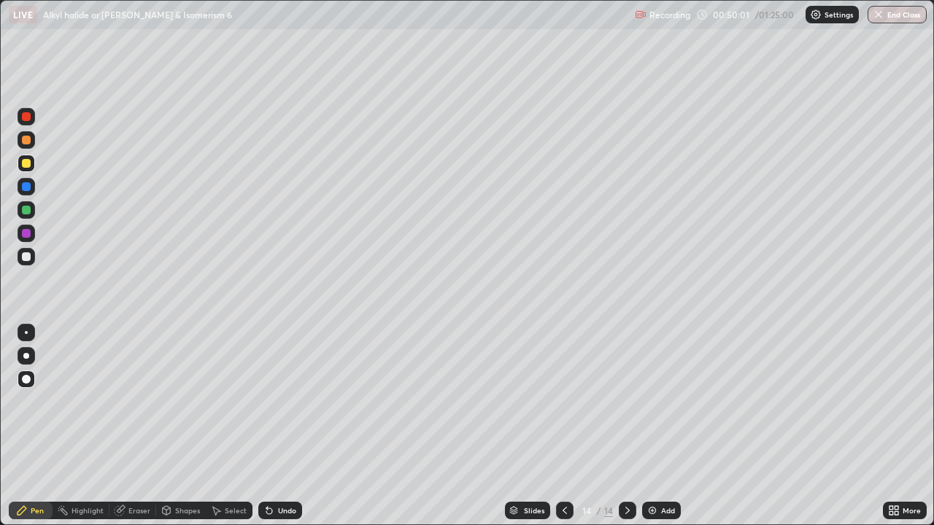
click at [563, 426] on icon at bounding box center [565, 511] width 12 height 12
click at [626, 426] on icon at bounding box center [628, 511] width 12 height 12
click at [281, 426] on div "Undo" at bounding box center [280, 511] width 44 height 18
click at [26, 257] on div at bounding box center [26, 256] width 9 height 9
click at [28, 212] on div at bounding box center [26, 210] width 9 height 9
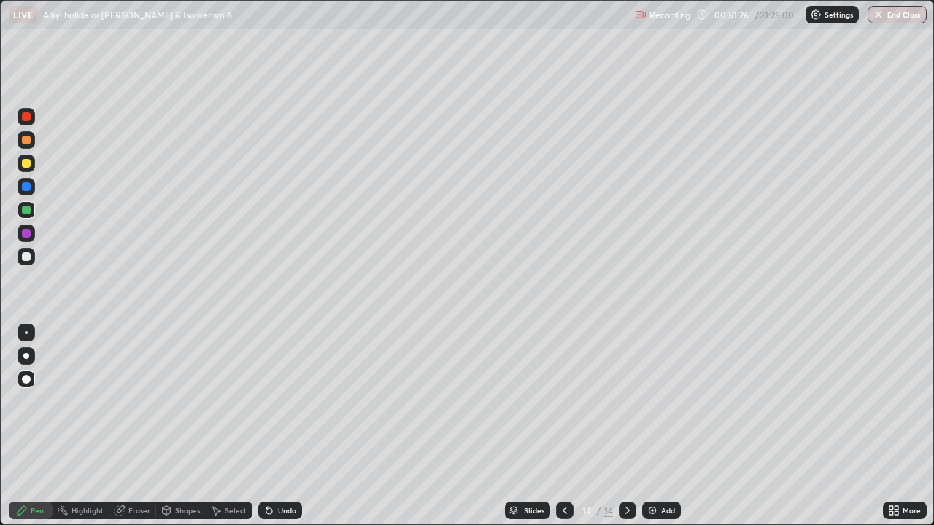
click at [24, 163] on div at bounding box center [26, 163] width 9 height 9
click at [28, 186] on div at bounding box center [26, 186] width 9 height 9
click at [133, 426] on div "Eraser" at bounding box center [139, 510] width 22 height 7
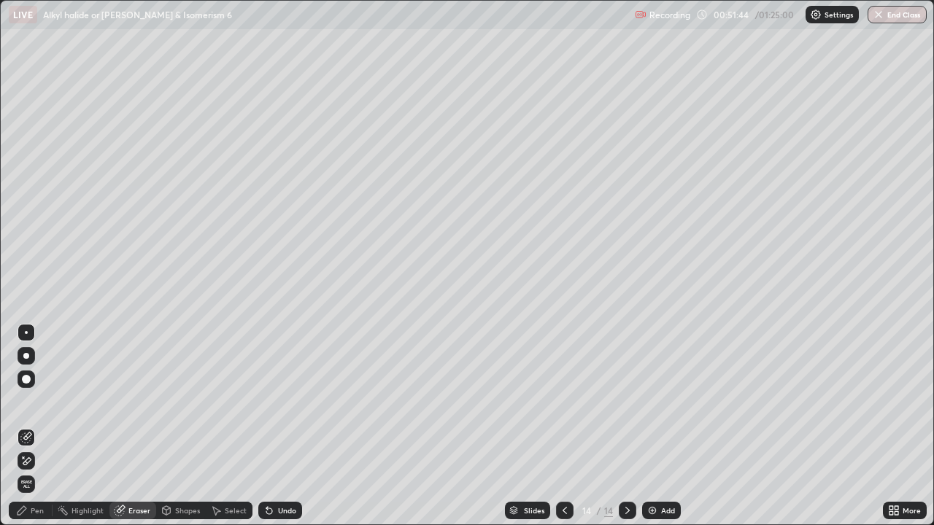
click at [33, 426] on div "Pen" at bounding box center [37, 510] width 13 height 7
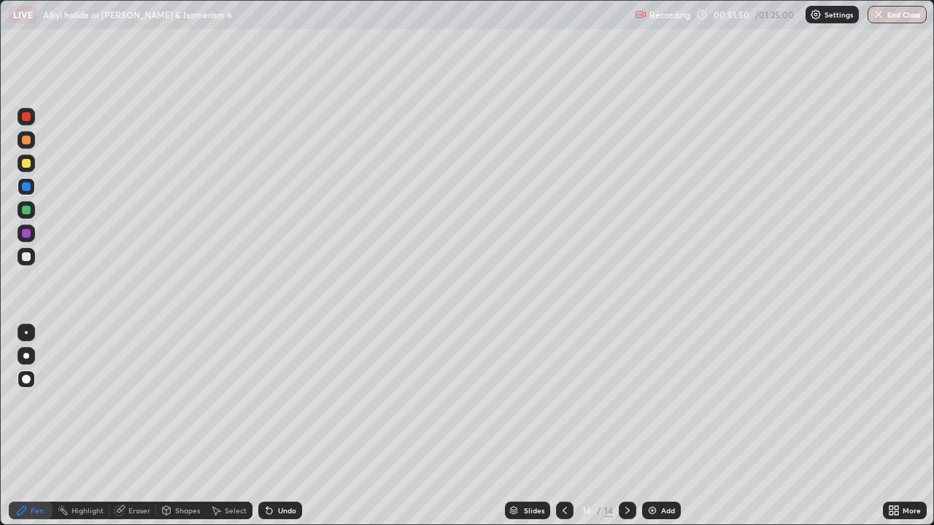
click at [274, 426] on div "Undo" at bounding box center [280, 511] width 44 height 18
click at [144, 426] on div "Eraser" at bounding box center [139, 510] width 22 height 7
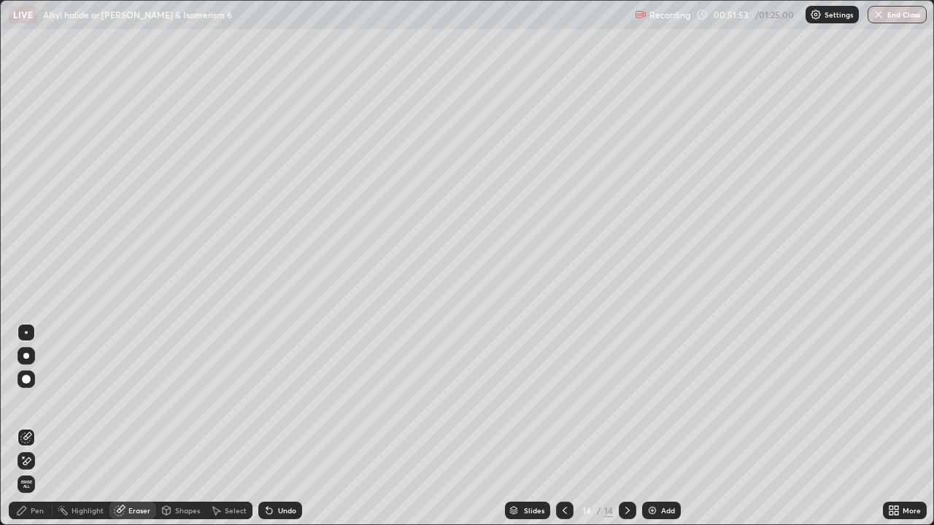
click at [32, 426] on div "Pen" at bounding box center [37, 510] width 13 height 7
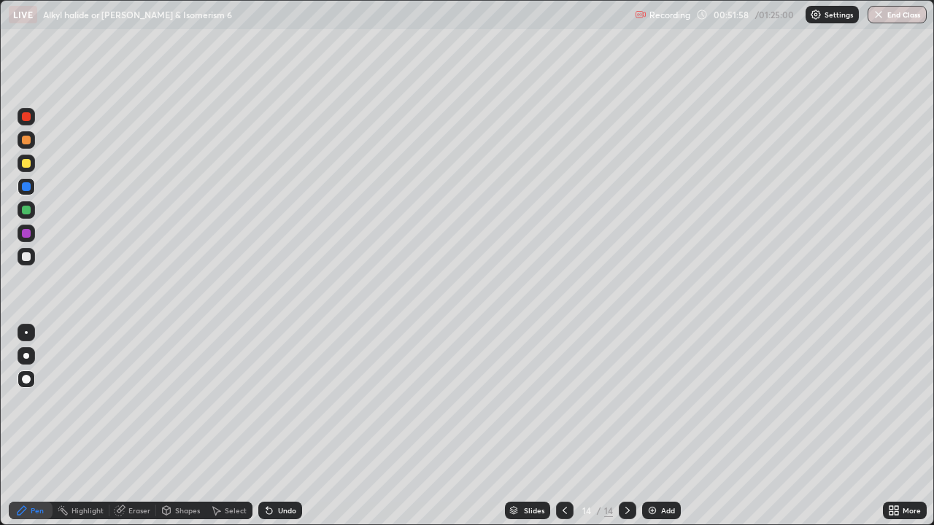
click at [278, 426] on div "Undo" at bounding box center [287, 510] width 18 height 7
click at [281, 426] on div "Undo" at bounding box center [287, 510] width 18 height 7
click at [282, 426] on div "Undo" at bounding box center [287, 510] width 18 height 7
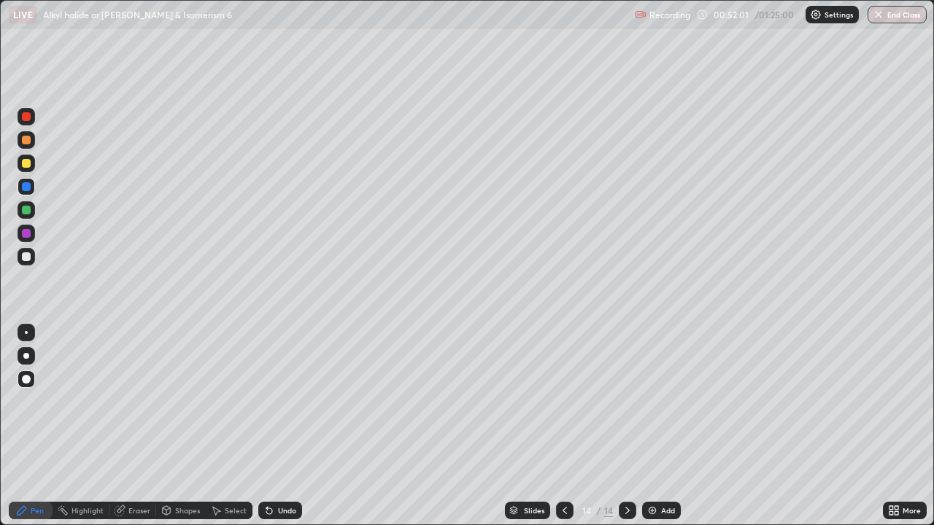
click at [279, 426] on div "Undo" at bounding box center [287, 510] width 18 height 7
click at [280, 426] on div "Undo" at bounding box center [287, 510] width 18 height 7
click at [28, 210] on div at bounding box center [26, 210] width 9 height 9
click at [26, 163] on div at bounding box center [26, 163] width 9 height 9
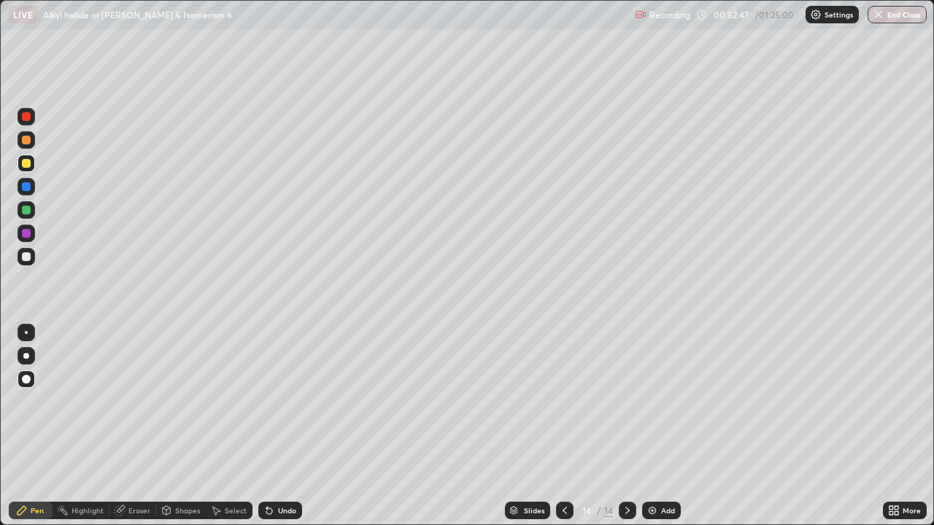
click at [29, 231] on div at bounding box center [26, 233] width 9 height 9
click at [126, 426] on div "Eraser" at bounding box center [132, 511] width 47 height 18
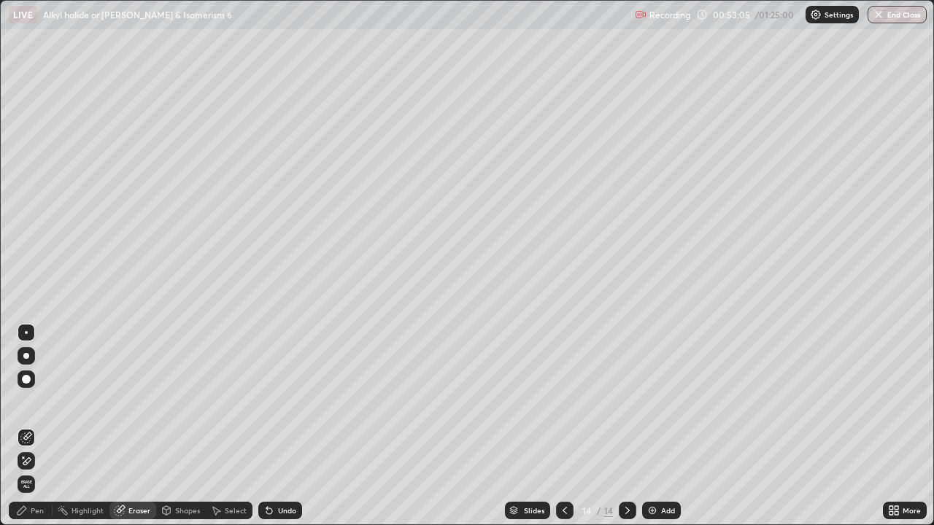
click at [26, 426] on icon at bounding box center [22, 510] width 9 height 9
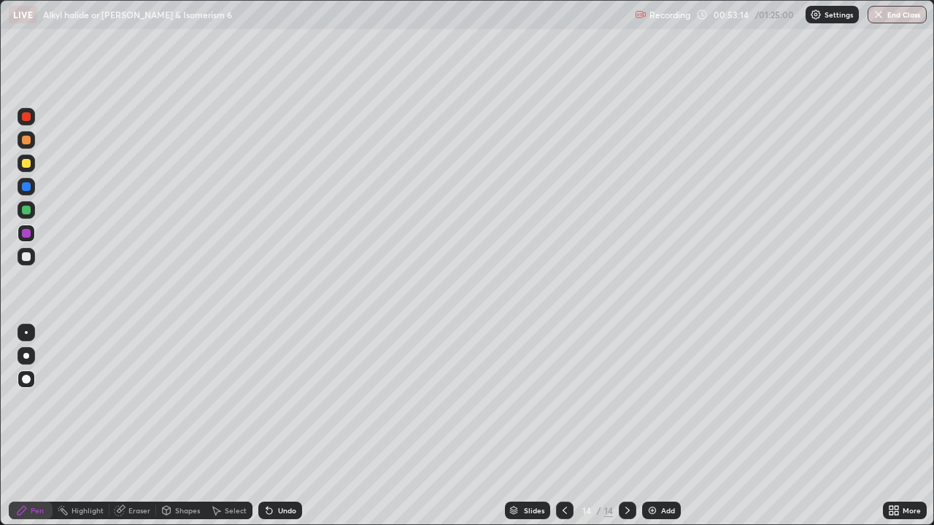
click at [272, 426] on icon at bounding box center [269, 511] width 12 height 12
click at [278, 426] on div "Undo" at bounding box center [287, 510] width 18 height 7
click at [273, 426] on div "Undo" at bounding box center [280, 511] width 44 height 18
click at [267, 426] on icon at bounding box center [269, 512] width 6 height 6
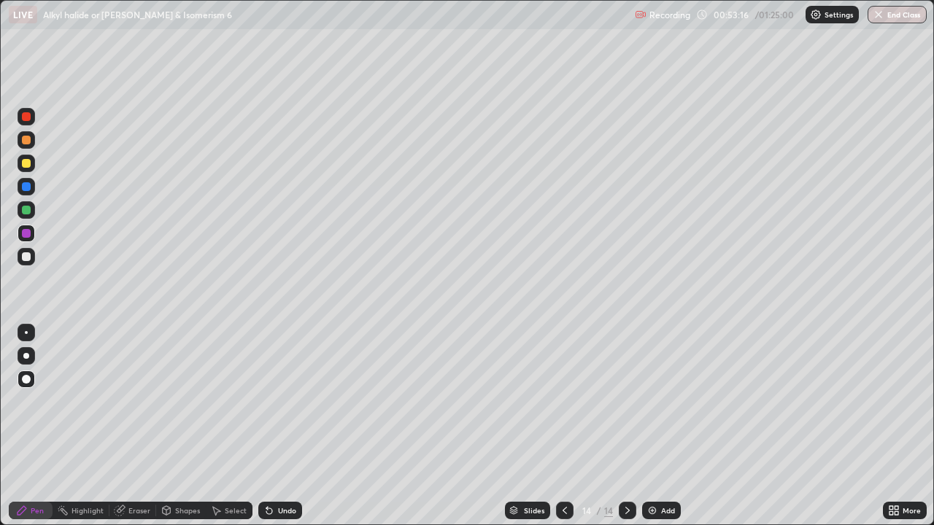
click at [272, 426] on icon at bounding box center [269, 511] width 12 height 12
click at [23, 209] on div at bounding box center [26, 210] width 9 height 9
click at [23, 136] on div at bounding box center [26, 140] width 9 height 9
click at [25, 255] on div at bounding box center [26, 256] width 9 height 9
click at [26, 231] on div at bounding box center [26, 233] width 9 height 9
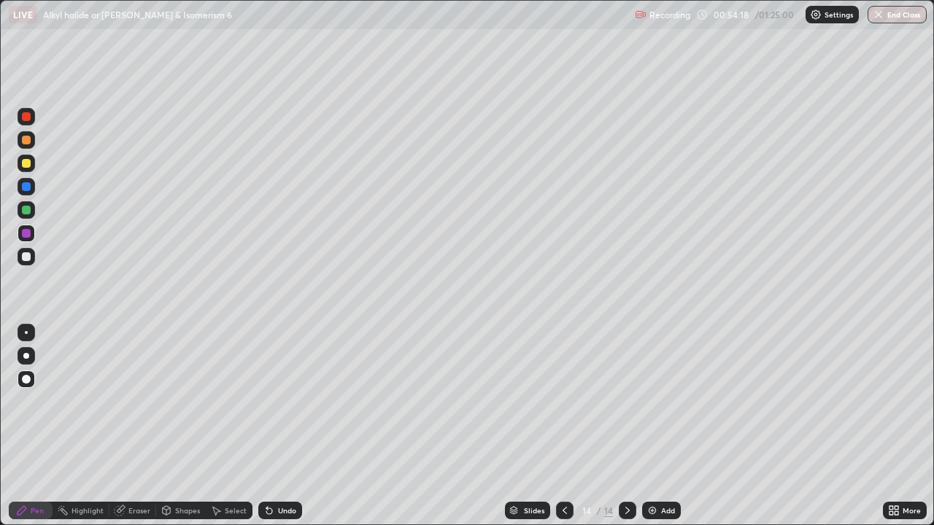
click at [136, 426] on div "Eraser" at bounding box center [139, 510] width 22 height 7
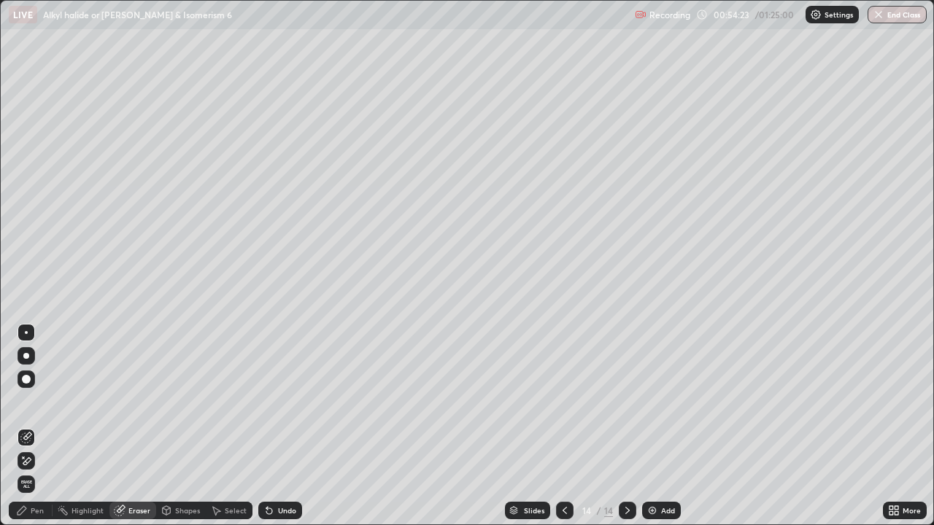
click at [27, 426] on icon at bounding box center [22, 511] width 12 height 12
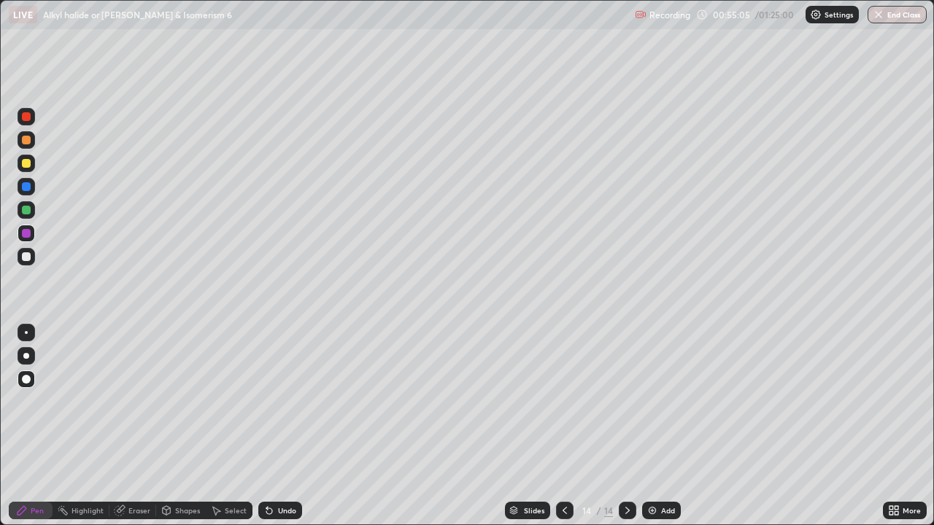
click at [132, 426] on div "Eraser" at bounding box center [139, 510] width 22 height 7
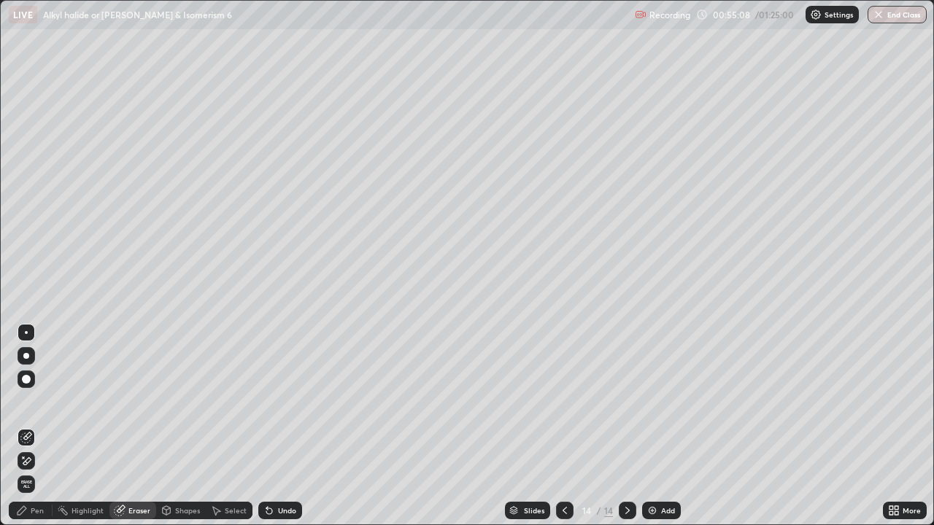
click at [19, 426] on div "Pen" at bounding box center [31, 511] width 44 height 18
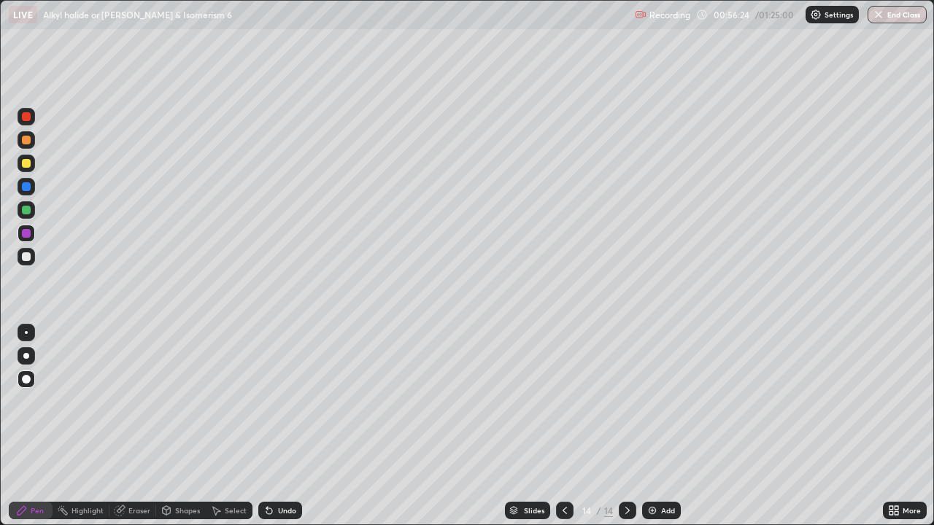
click at [563, 426] on icon at bounding box center [565, 511] width 12 height 12
click at [627, 426] on icon at bounding box center [628, 511] width 12 height 12
click at [662, 426] on div "Add" at bounding box center [668, 510] width 14 height 7
click at [563, 426] on icon at bounding box center [565, 511] width 12 height 12
click at [626, 426] on icon at bounding box center [627, 510] width 4 height 7
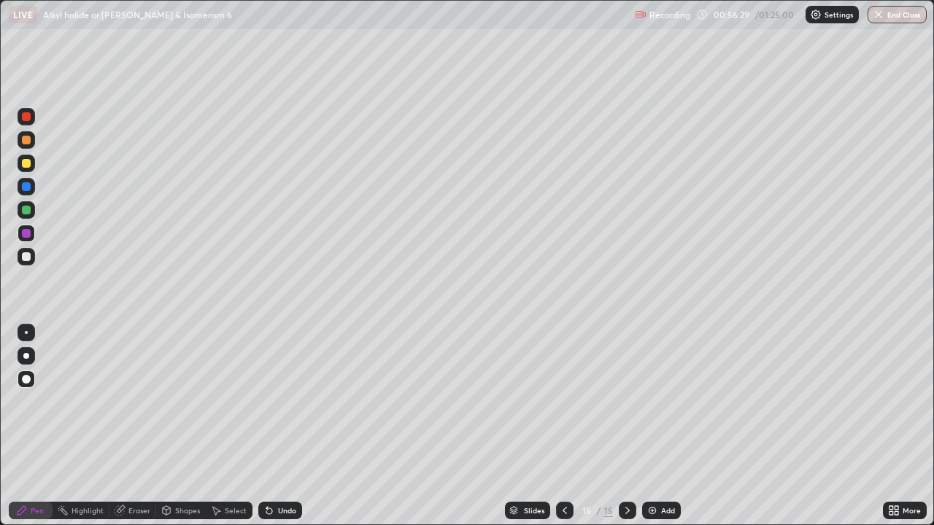
click at [29, 426] on div "Pen" at bounding box center [31, 511] width 44 height 18
click at [23, 212] on div at bounding box center [26, 210] width 9 height 9
click at [565, 426] on icon at bounding box center [565, 511] width 12 height 12
click at [627, 426] on icon at bounding box center [628, 511] width 12 height 12
click at [23, 163] on div at bounding box center [26, 163] width 9 height 9
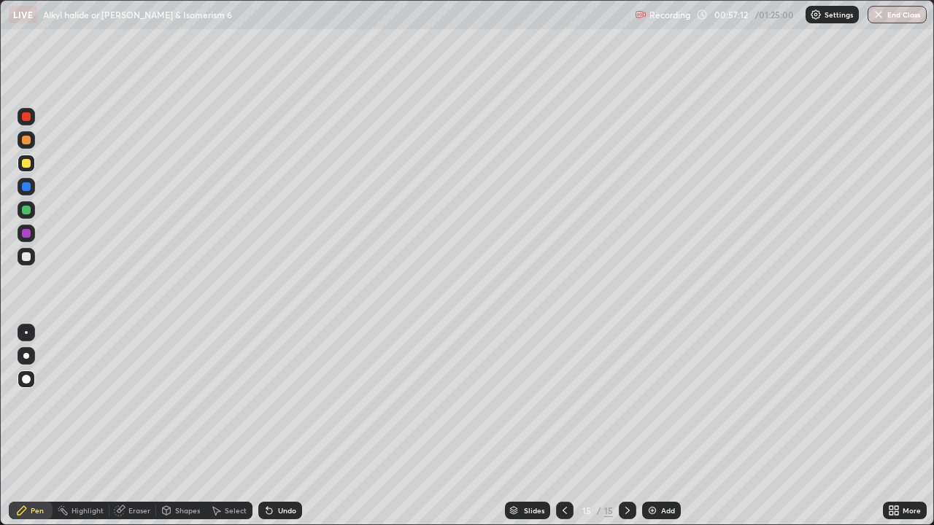
click at [284, 426] on div "Undo" at bounding box center [287, 510] width 18 height 7
click at [282, 426] on div "Undo" at bounding box center [287, 510] width 18 height 7
click at [278, 426] on div "Undo" at bounding box center [287, 510] width 18 height 7
click at [275, 426] on div "Undo" at bounding box center [280, 511] width 44 height 18
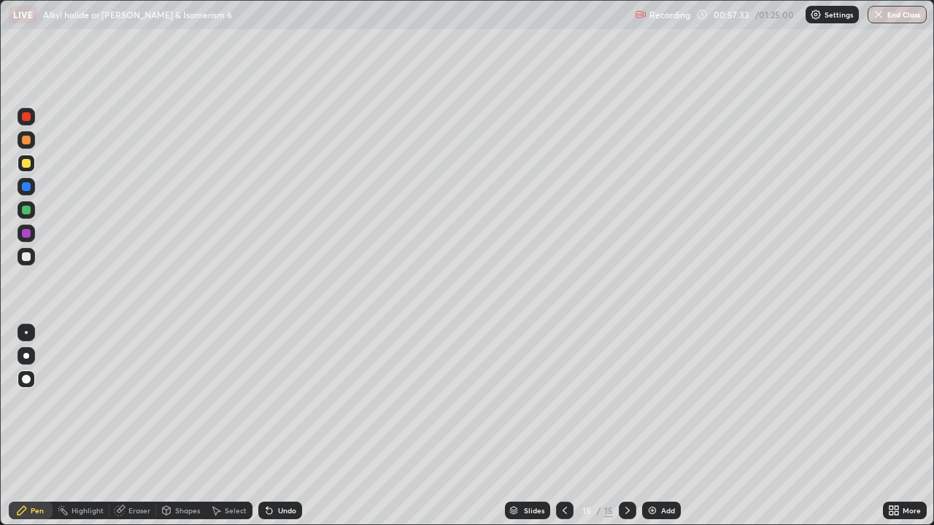
click at [20, 258] on div at bounding box center [27, 257] width 18 height 18
click at [28, 167] on div at bounding box center [26, 163] width 9 height 9
click at [23, 255] on div at bounding box center [26, 256] width 9 height 9
click at [40, 426] on div "Pen" at bounding box center [37, 510] width 13 height 7
click at [23, 235] on div at bounding box center [26, 233] width 9 height 9
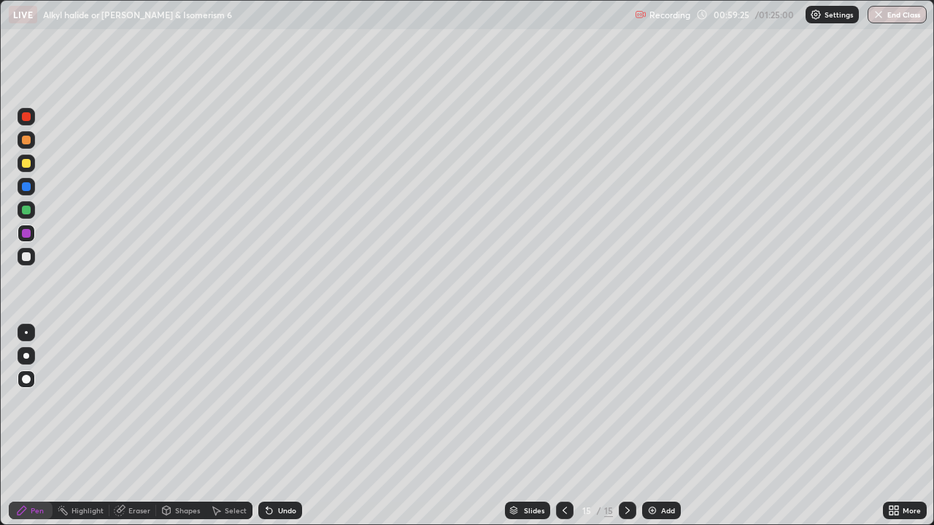
click at [29, 162] on div at bounding box center [26, 163] width 9 height 9
click at [285, 426] on div "Undo" at bounding box center [287, 510] width 18 height 7
click at [24, 262] on div at bounding box center [27, 257] width 18 height 18
click at [26, 257] on div at bounding box center [26, 256] width 9 height 9
click at [25, 233] on div at bounding box center [26, 233] width 9 height 9
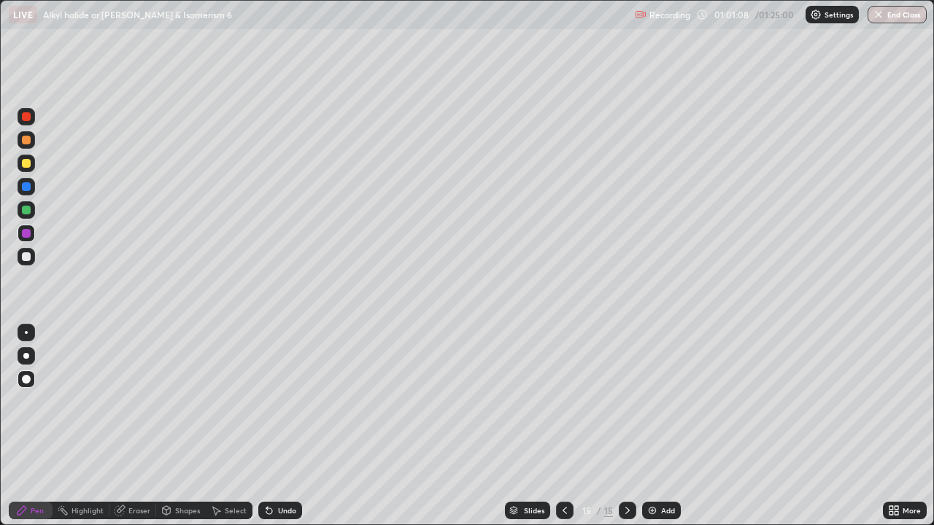
click at [662, 426] on div "Add" at bounding box center [668, 510] width 14 height 7
click at [23, 255] on div at bounding box center [26, 256] width 9 height 9
click at [28, 163] on div at bounding box center [26, 163] width 9 height 9
click at [22, 187] on div at bounding box center [26, 186] width 9 height 9
click at [26, 260] on div at bounding box center [26, 256] width 9 height 9
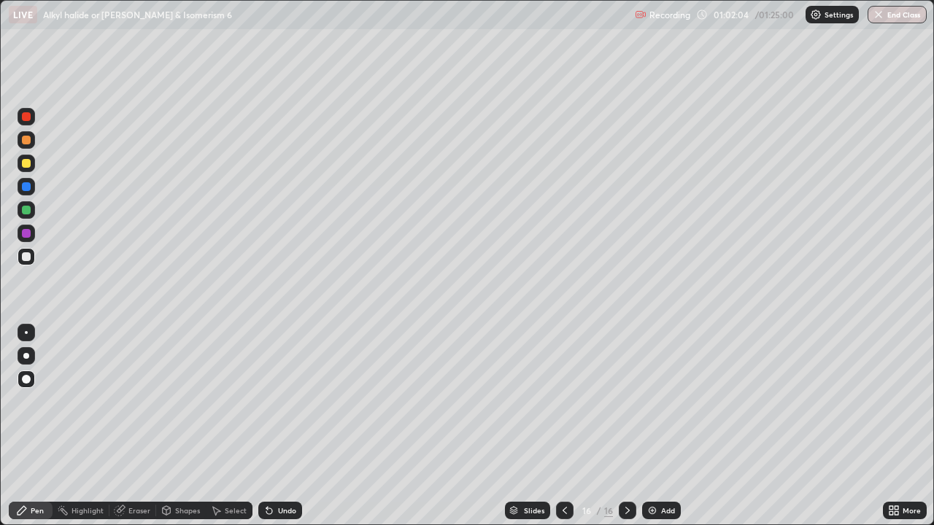
click at [281, 426] on div "Undo" at bounding box center [287, 510] width 18 height 7
click at [279, 426] on div "Undo" at bounding box center [287, 510] width 18 height 7
click at [278, 426] on div "Undo" at bounding box center [280, 511] width 44 height 18
click at [23, 260] on div at bounding box center [27, 257] width 18 height 18
click at [22, 166] on div at bounding box center [27, 164] width 18 height 18
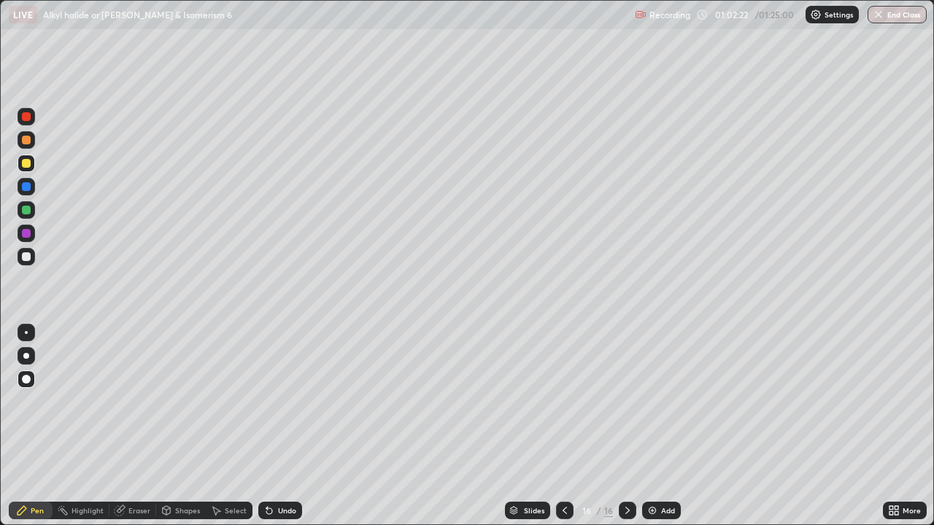
click at [27, 212] on div at bounding box center [26, 210] width 9 height 9
click at [26, 257] on div at bounding box center [26, 256] width 9 height 9
click at [278, 426] on div "Undo" at bounding box center [287, 510] width 18 height 7
click at [28, 233] on div at bounding box center [26, 233] width 9 height 9
click at [657, 426] on img at bounding box center [653, 511] width 12 height 12
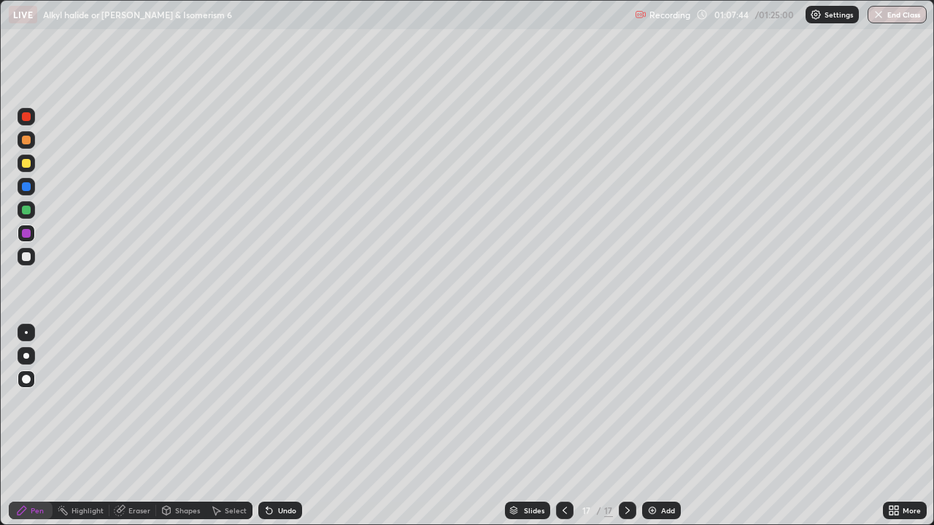
click at [22, 166] on div at bounding box center [26, 163] width 9 height 9
click at [23, 260] on div at bounding box center [26, 256] width 9 height 9
click at [266, 426] on icon at bounding box center [266, 507] width 1 height 1
click at [282, 426] on div "Undo" at bounding box center [280, 511] width 44 height 18
click at [565, 426] on icon at bounding box center [565, 511] width 12 height 12
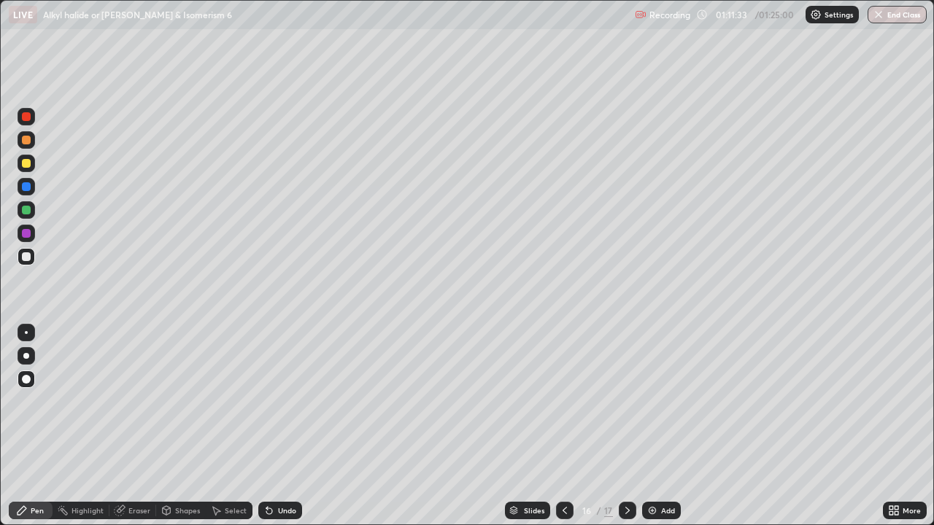
click at [625, 426] on icon at bounding box center [628, 511] width 12 height 12
click at [33, 426] on div "Pen" at bounding box center [37, 510] width 13 height 7
click at [23, 233] on div at bounding box center [26, 233] width 9 height 9
click at [279, 426] on div "Undo" at bounding box center [287, 510] width 18 height 7
click at [282, 426] on div "Undo" at bounding box center [287, 510] width 18 height 7
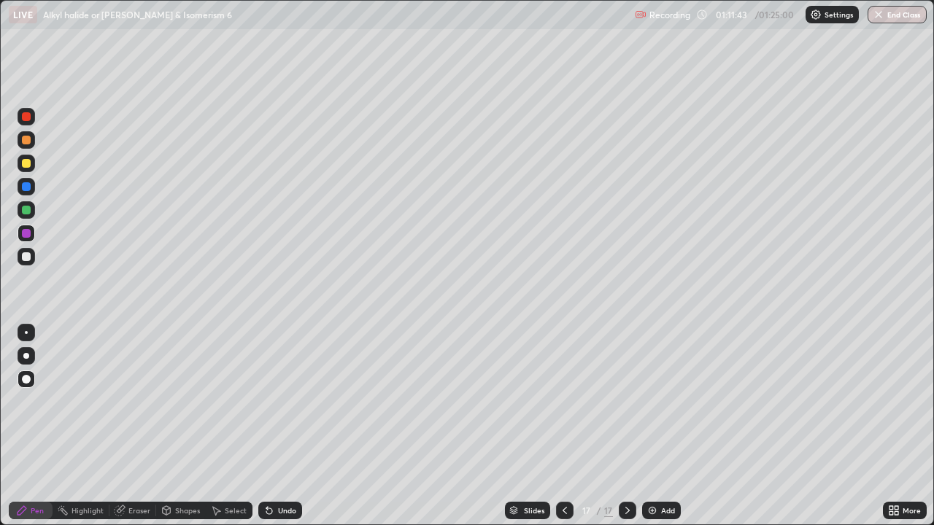
click at [272, 426] on icon at bounding box center [269, 511] width 12 height 12
click at [279, 426] on div "Undo" at bounding box center [280, 511] width 44 height 18
click at [28, 212] on div at bounding box center [26, 210] width 9 height 9
click at [23, 166] on div at bounding box center [26, 163] width 9 height 9
click at [278, 426] on div "Undo" at bounding box center [287, 510] width 18 height 7
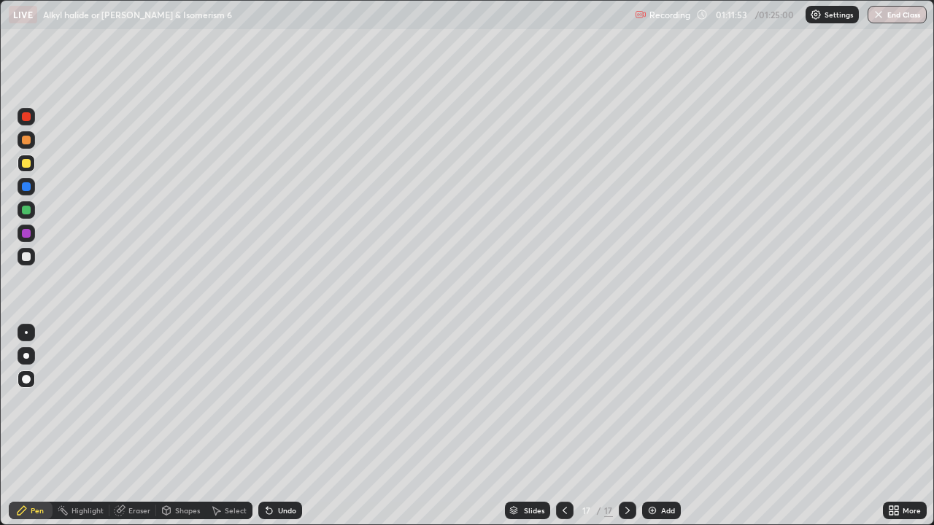
click at [273, 426] on div "Undo" at bounding box center [280, 511] width 44 height 18
click at [280, 426] on div "Undo" at bounding box center [287, 510] width 18 height 7
click at [279, 426] on div "Undo" at bounding box center [287, 510] width 18 height 7
click at [282, 426] on div "Undo" at bounding box center [287, 510] width 18 height 7
click at [663, 426] on div "Add" at bounding box center [668, 510] width 14 height 7
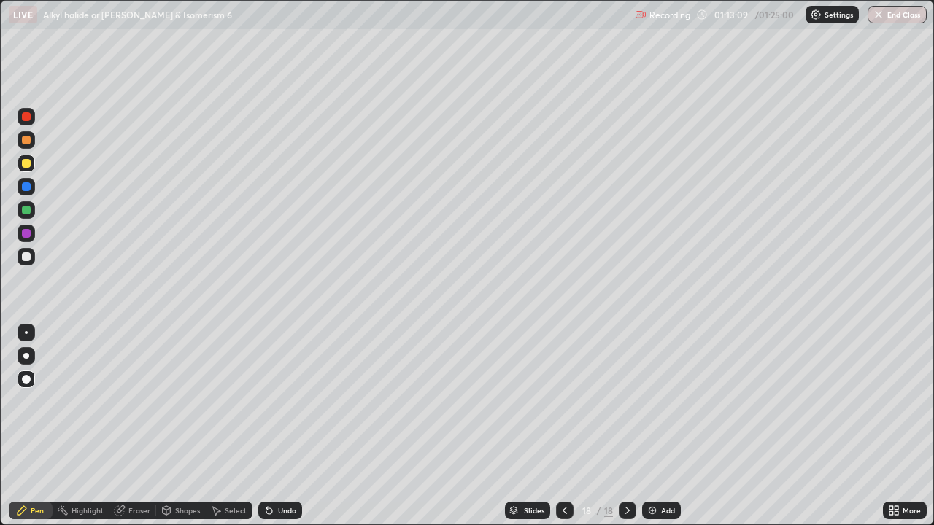
click at [180, 426] on div "Shapes" at bounding box center [187, 510] width 25 height 7
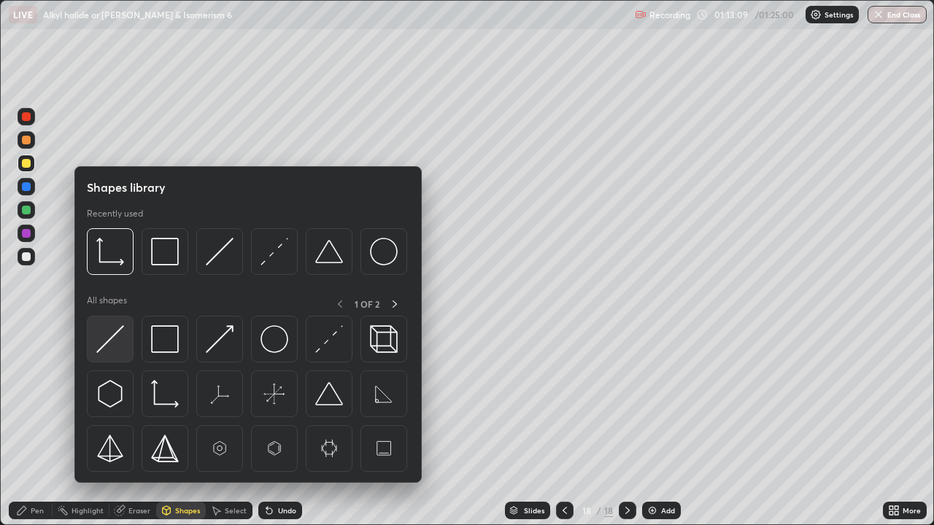
click at [119, 346] on img at bounding box center [110, 339] width 28 height 28
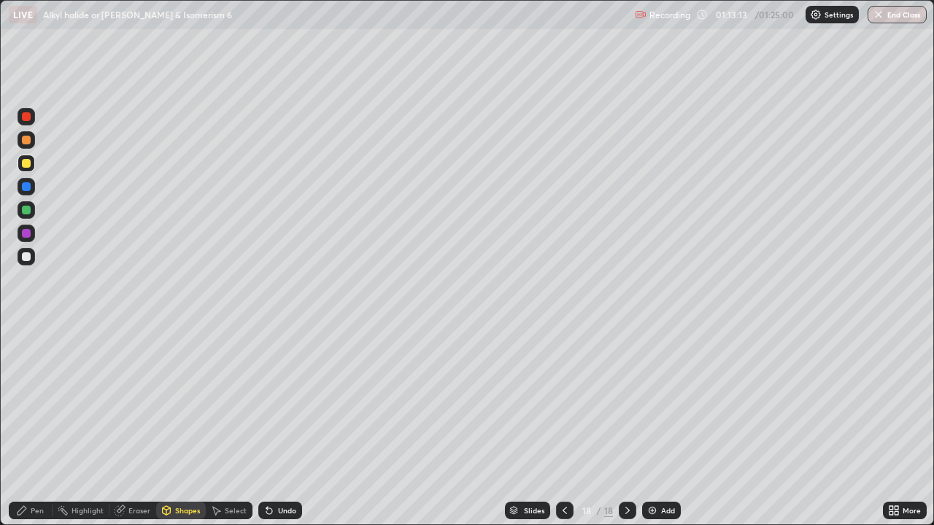
click at [38, 426] on div "Pen" at bounding box center [37, 510] width 13 height 7
click at [567, 426] on icon at bounding box center [565, 511] width 12 height 12
click at [622, 426] on icon at bounding box center [628, 511] width 12 height 12
click at [27, 164] on div at bounding box center [26, 163] width 9 height 9
click at [28, 256] on div at bounding box center [26, 256] width 9 height 9
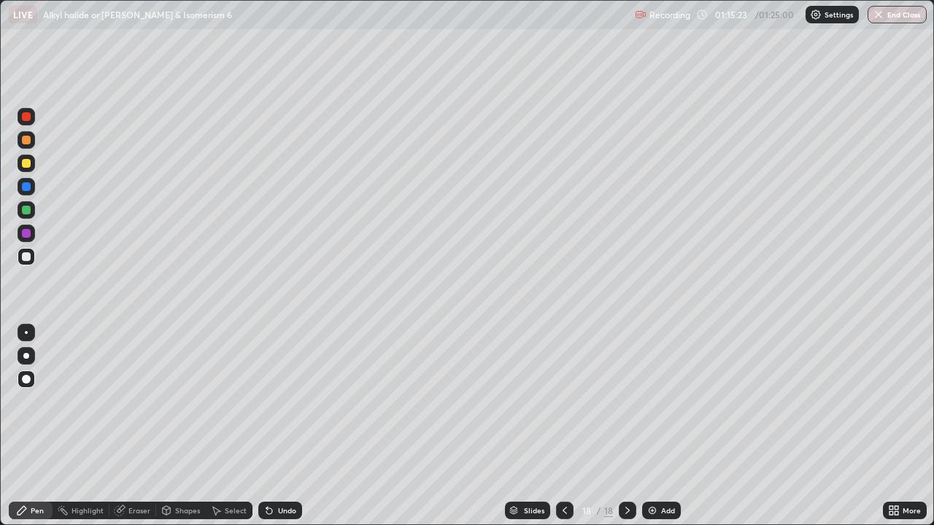
click at [666, 426] on div "Add" at bounding box center [668, 510] width 14 height 7
click at [172, 426] on div "Shapes" at bounding box center [181, 511] width 50 height 18
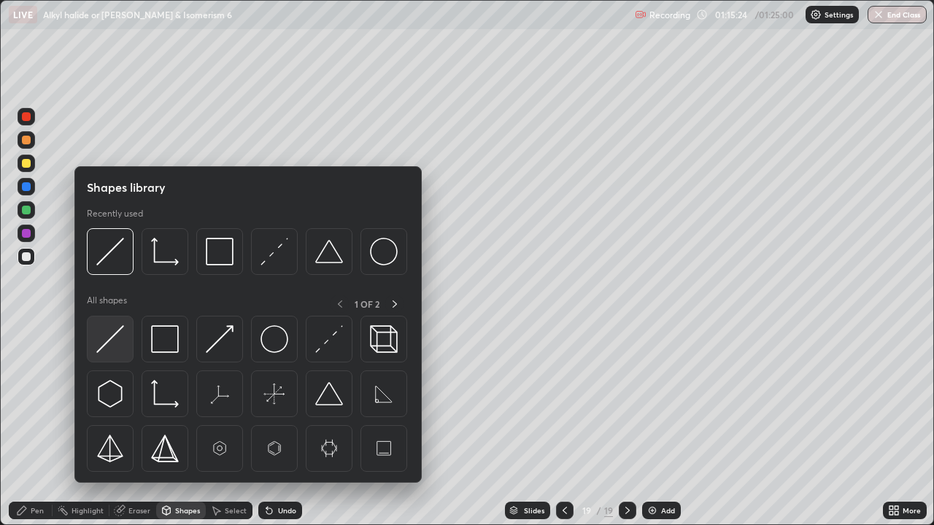
click at [125, 340] on div at bounding box center [110, 339] width 47 height 47
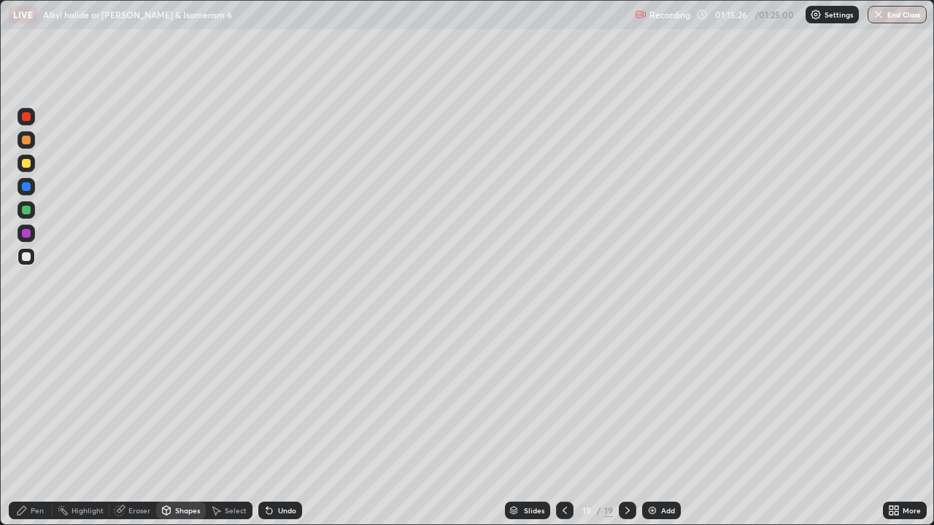
click at [33, 426] on div "Pen" at bounding box center [37, 510] width 13 height 7
click at [23, 217] on div at bounding box center [27, 210] width 18 height 18
click at [563, 426] on icon at bounding box center [565, 510] width 4 height 7
click at [630, 426] on icon at bounding box center [628, 511] width 12 height 12
click at [26, 158] on div at bounding box center [27, 164] width 18 height 18
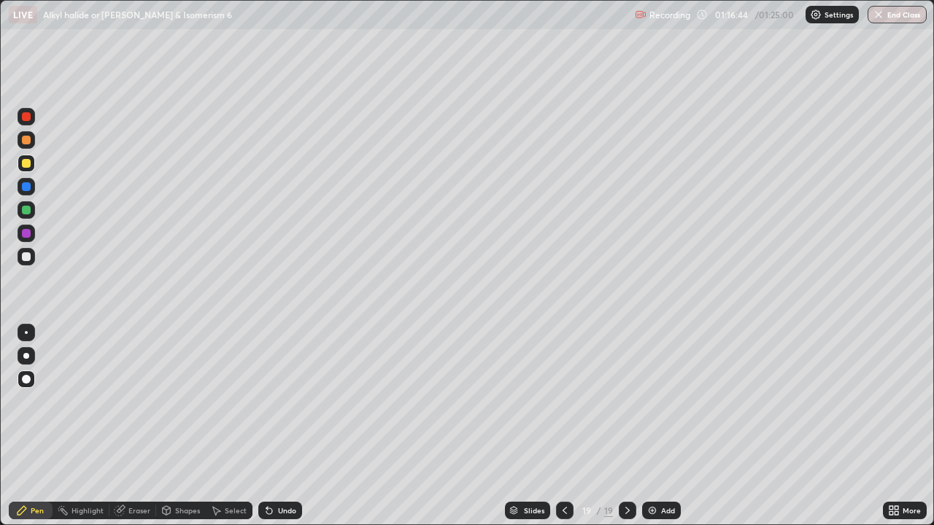
click at [28, 262] on div at bounding box center [27, 257] width 18 height 18
click at [266, 426] on icon at bounding box center [266, 507] width 1 height 1
click at [268, 426] on icon at bounding box center [269, 512] width 6 height 6
click at [266, 426] on icon at bounding box center [269, 512] width 6 height 6
click at [565, 426] on icon at bounding box center [565, 511] width 12 height 12
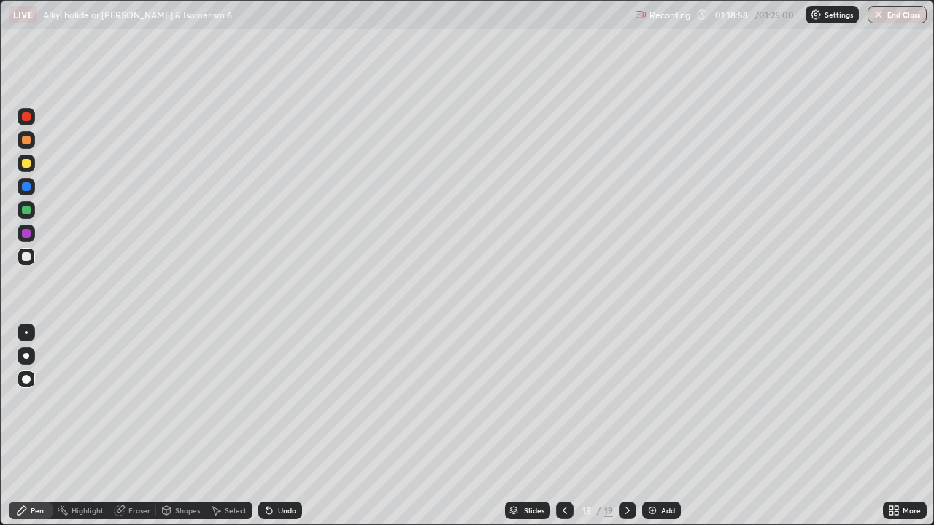
click at [627, 426] on icon at bounding box center [628, 511] width 12 height 12
click at [669, 426] on div "Add" at bounding box center [661, 511] width 39 height 18
click at [180, 426] on div "Shapes" at bounding box center [181, 511] width 50 height 18
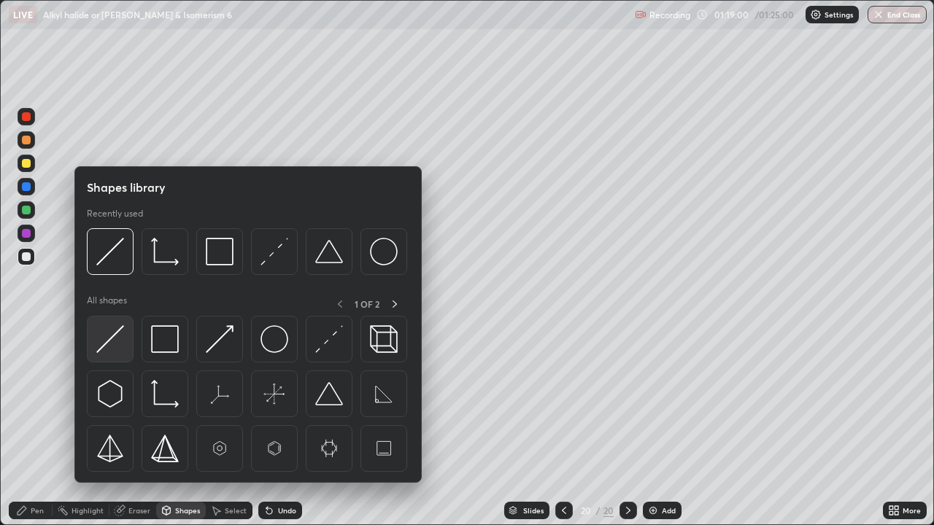
click at [109, 329] on img at bounding box center [110, 339] width 28 height 28
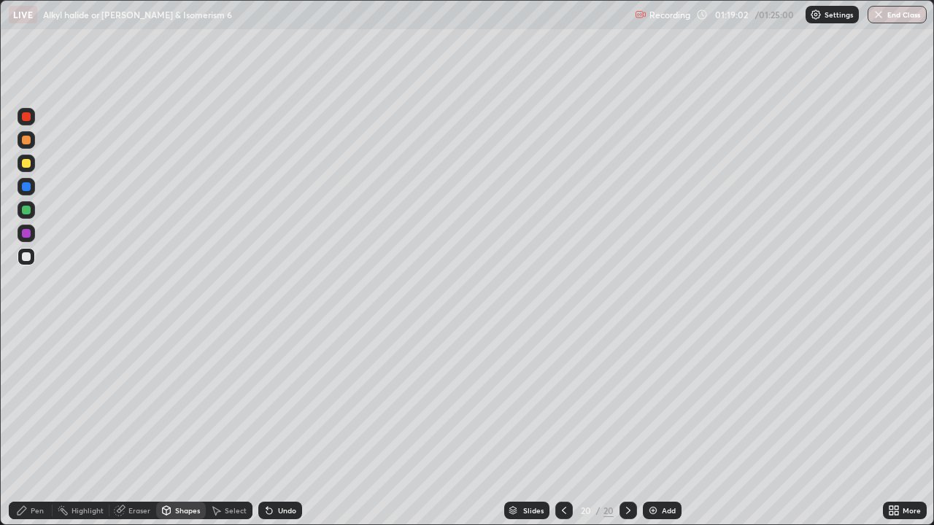
click at [29, 426] on div "Pen" at bounding box center [31, 511] width 44 height 18
click at [27, 169] on div at bounding box center [27, 164] width 18 height 18
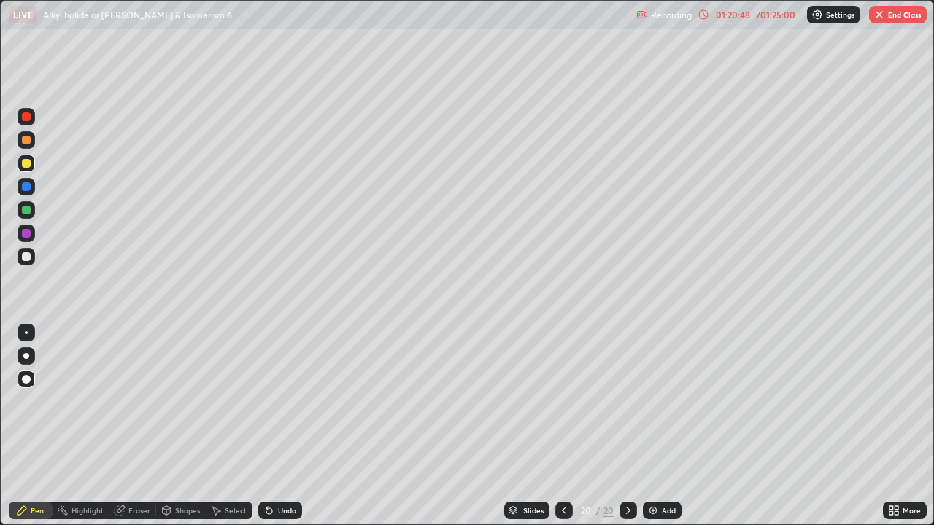
click at [25, 233] on div at bounding box center [26, 233] width 9 height 9
click at [279, 426] on div "Undo" at bounding box center [287, 510] width 18 height 7
click at [280, 426] on div "Undo" at bounding box center [287, 510] width 18 height 7
click at [282, 426] on div "Undo" at bounding box center [287, 510] width 18 height 7
click at [279, 426] on div "Undo" at bounding box center [287, 510] width 18 height 7
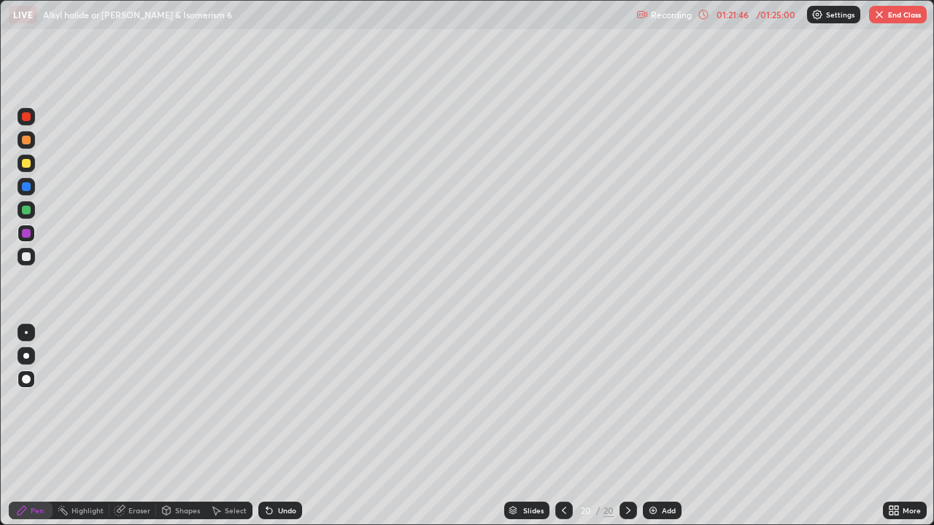
click at [127, 426] on div "Eraser" at bounding box center [132, 511] width 47 height 18
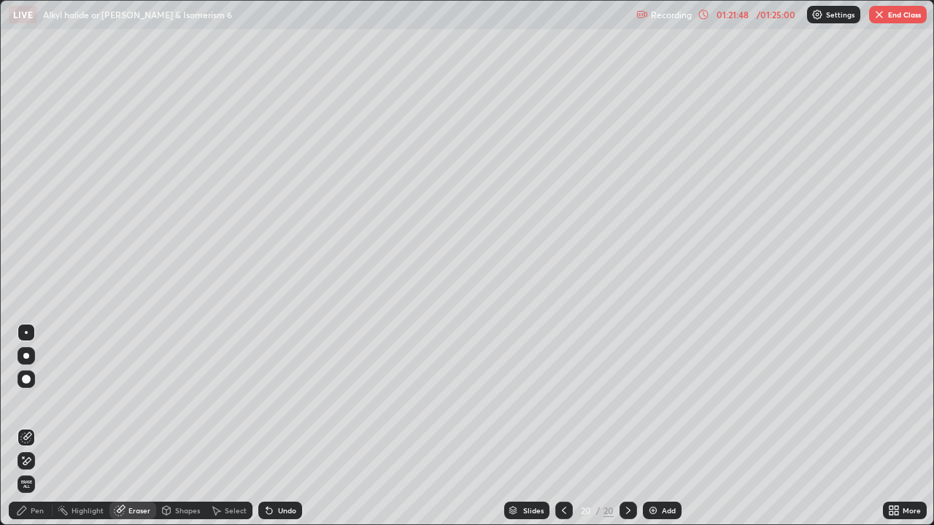
click at [38, 426] on div "Pen" at bounding box center [37, 510] width 13 height 7
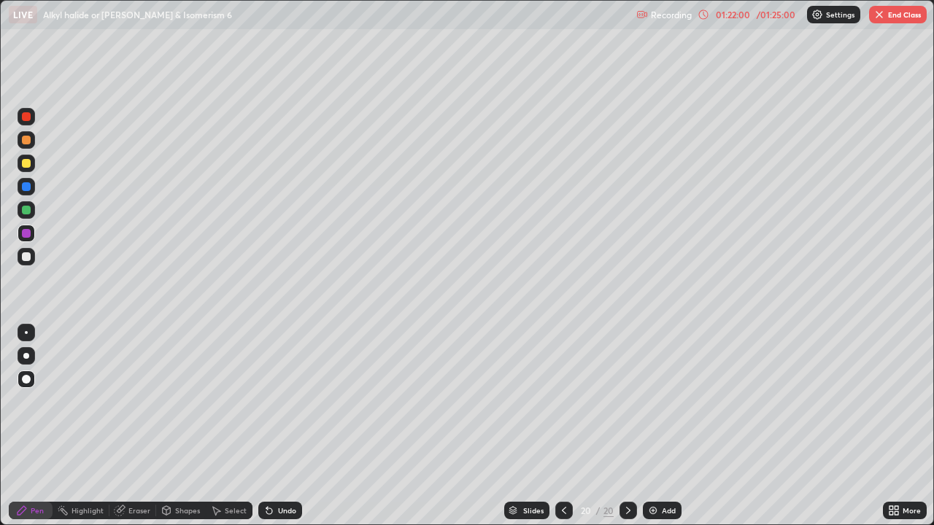
click at [560, 426] on icon at bounding box center [564, 511] width 12 height 12
click at [567, 426] on div at bounding box center [564, 511] width 18 height 18
click at [26, 209] on div at bounding box center [26, 210] width 9 height 9
click at [27, 235] on div at bounding box center [26, 233] width 9 height 9
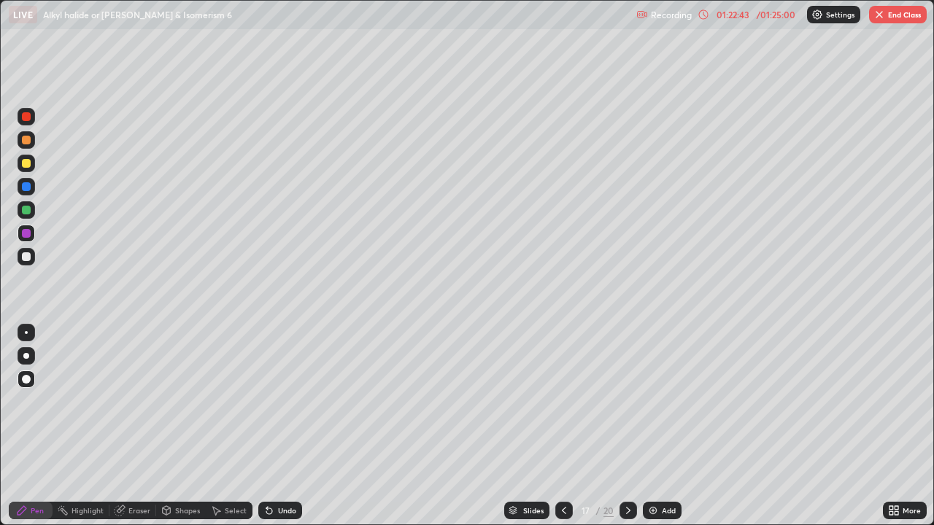
click at [20, 251] on div at bounding box center [27, 257] width 18 height 18
click at [562, 426] on icon at bounding box center [564, 511] width 12 height 12
click at [626, 426] on icon at bounding box center [628, 511] width 12 height 12
click at [627, 426] on icon at bounding box center [628, 511] width 12 height 12
click at [634, 426] on div at bounding box center [629, 511] width 18 height 18
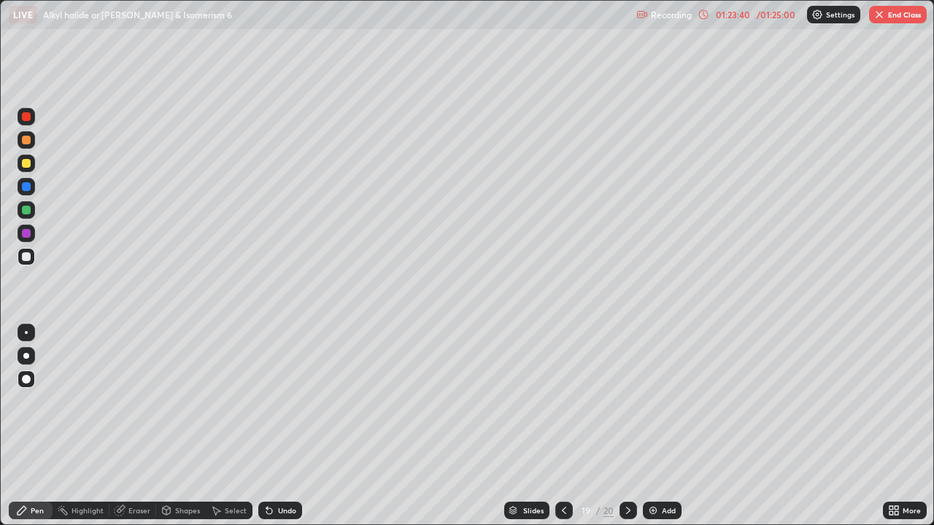
click at [627, 426] on icon at bounding box center [628, 511] width 12 height 12
click at [896, 12] on button "End Class" at bounding box center [898, 15] width 58 height 18
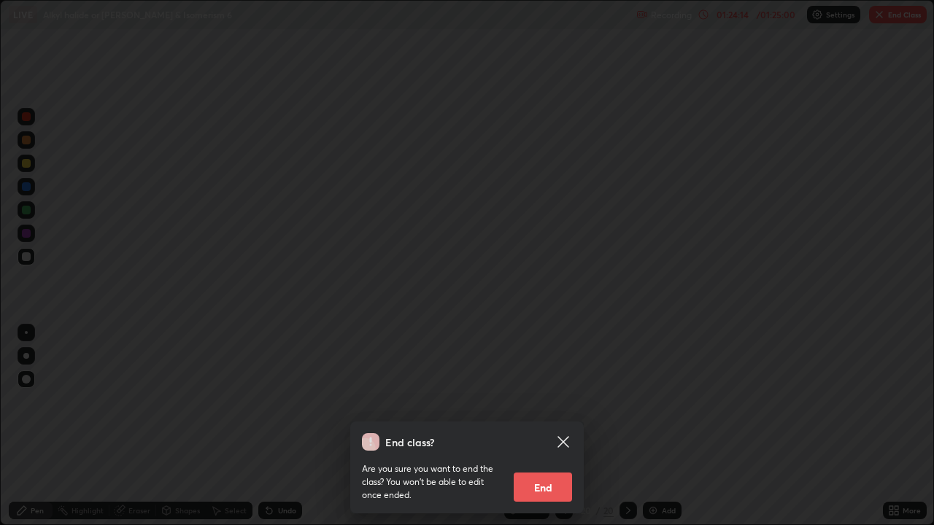
click at [544, 426] on button "End" at bounding box center [543, 487] width 58 height 29
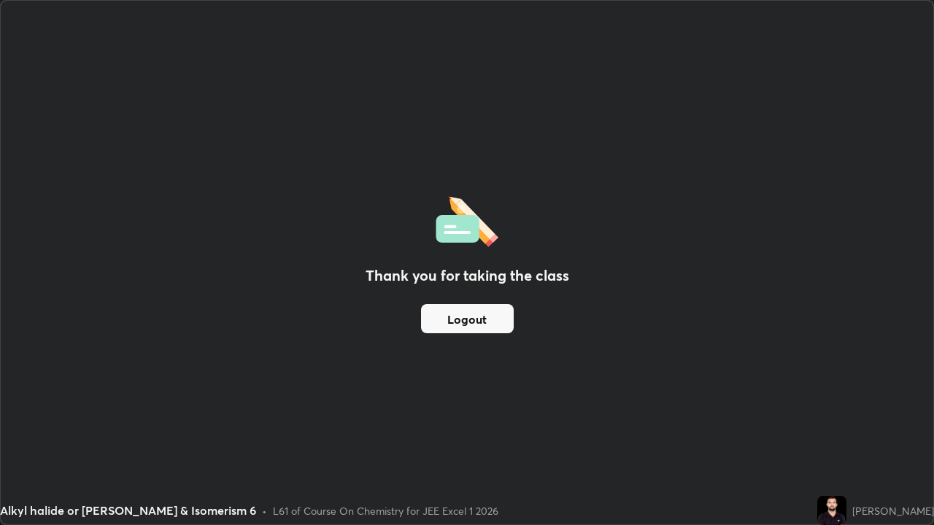
click at [456, 322] on button "Logout" at bounding box center [467, 318] width 93 height 29
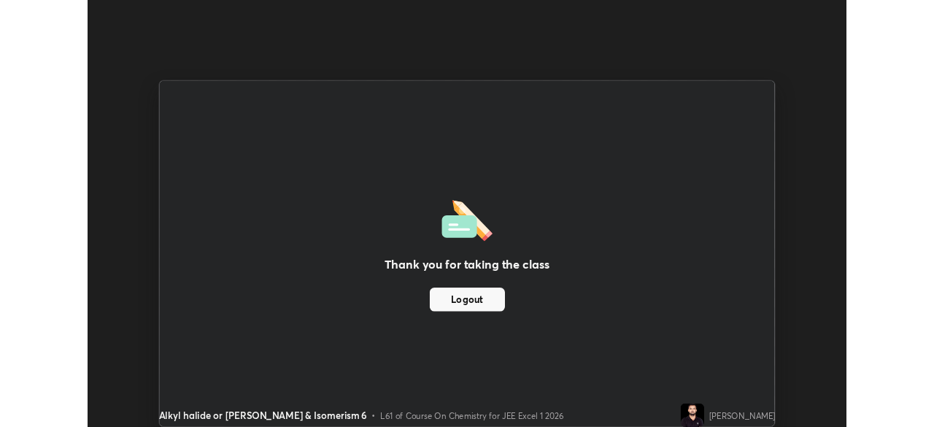
scroll to position [72542, 72035]
